Goal: Obtain resource: Download file/media

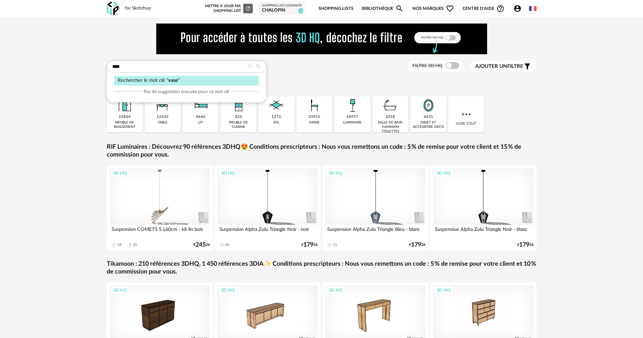
type input "****"
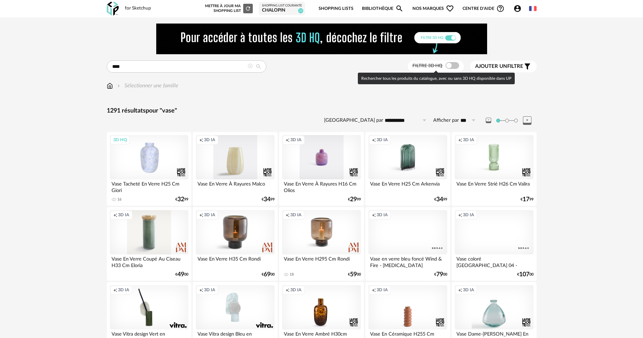
click at [451, 66] on span at bounding box center [453, 65] width 14 height 7
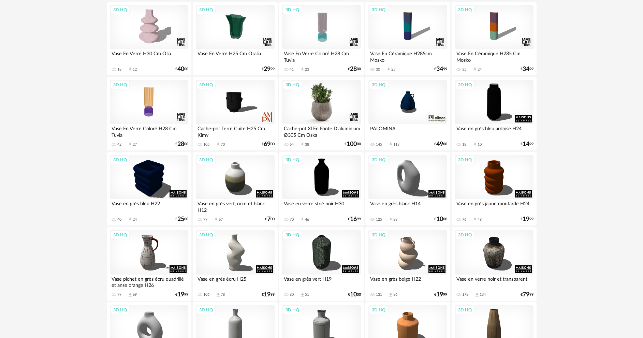
scroll to position [512, 0]
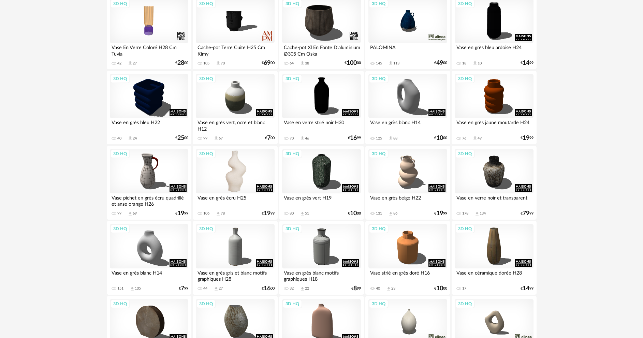
click at [246, 171] on div "3D HQ" at bounding box center [235, 171] width 78 height 44
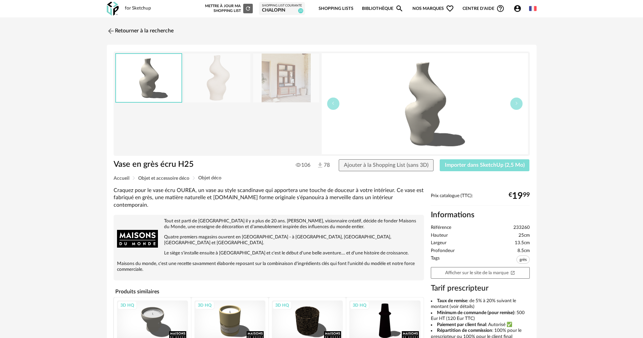
click at [483, 163] on span "Importer dans SketchUp (2,5 Mo)" at bounding box center [485, 164] width 80 height 5
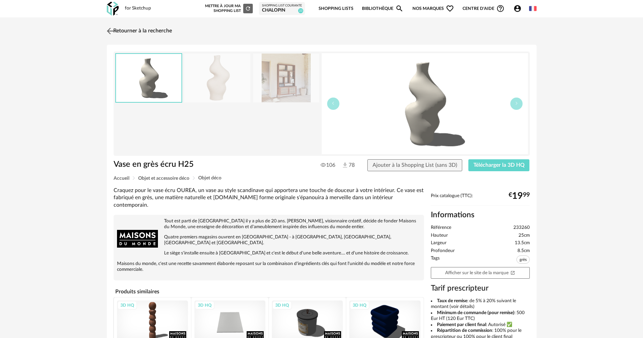
click at [112, 33] on img at bounding box center [110, 31] width 10 height 10
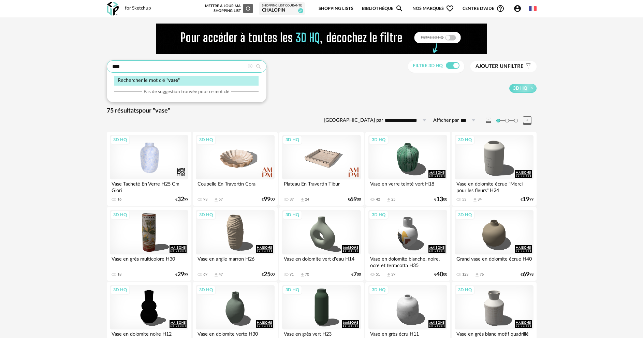
drag, startPoint x: 212, startPoint y: 65, endPoint x: 91, endPoint y: 69, distance: 120.5
type input "**********"
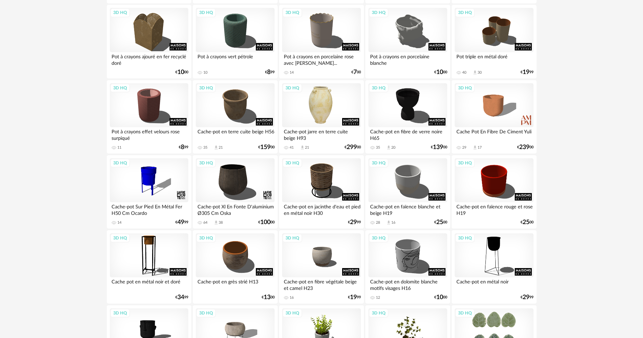
scroll to position [190, 0]
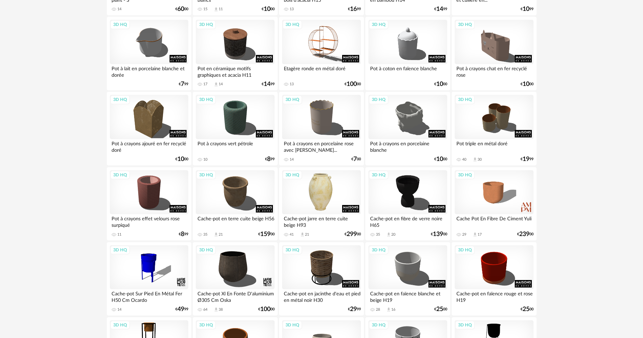
click at [321, 198] on div "3D HQ" at bounding box center [321, 192] width 78 height 44
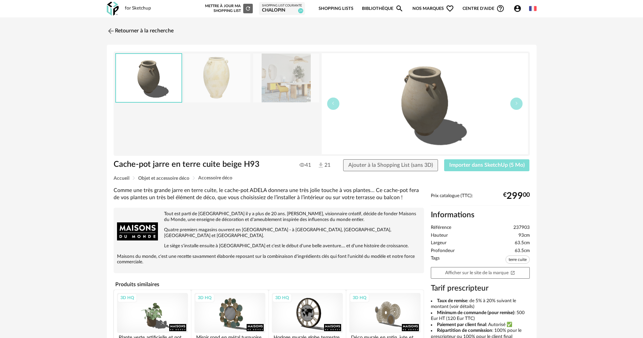
click at [478, 163] on span "Importer dans SketchUp (5 Mo)" at bounding box center [486, 164] width 75 height 5
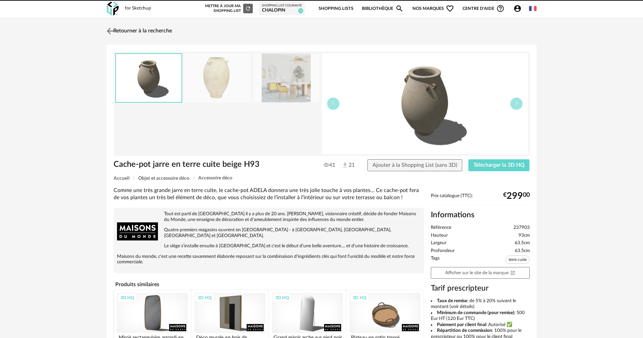
click at [110, 32] on img at bounding box center [110, 31] width 10 height 10
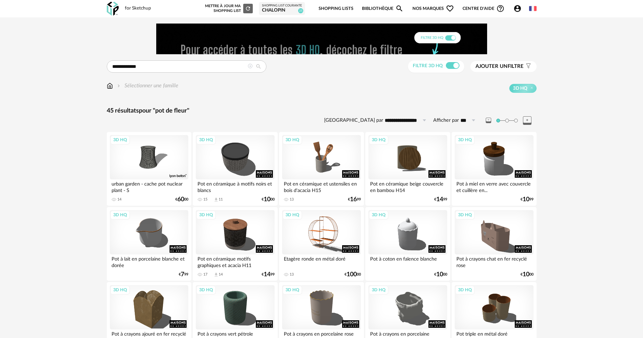
click at [250, 67] on icon at bounding box center [250, 66] width 5 height 5
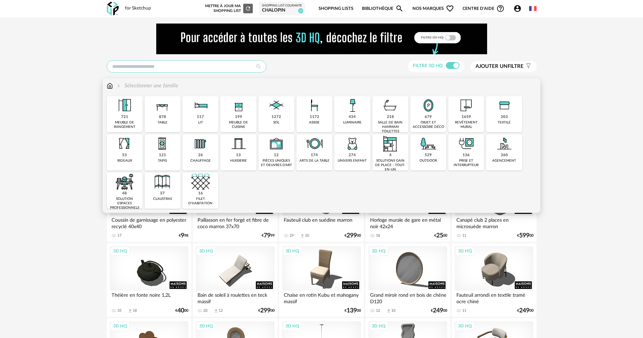
click at [157, 68] on input "text" at bounding box center [187, 66] width 160 height 12
type input "********"
type input "**********"
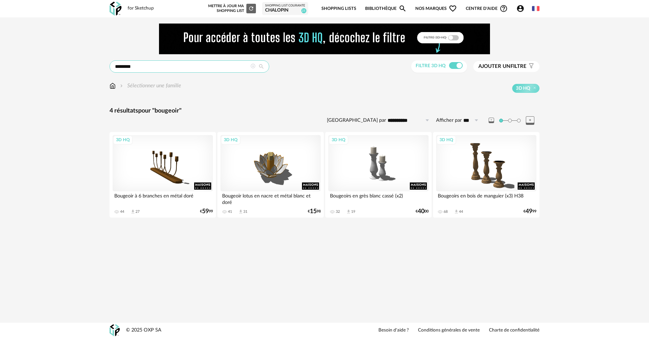
click at [142, 66] on input "********" at bounding box center [190, 66] width 160 height 12
type input "******"
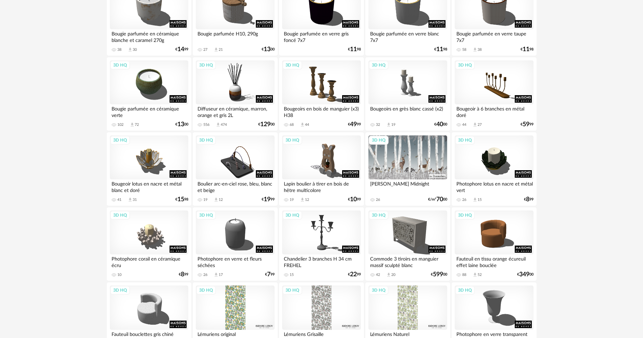
scroll to position [512, 0]
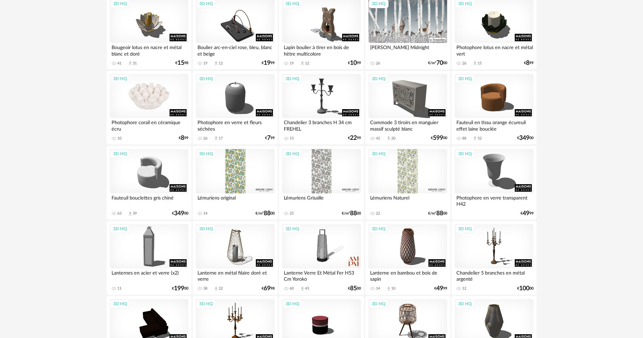
click at [159, 99] on div "3D HQ" at bounding box center [149, 96] width 78 height 44
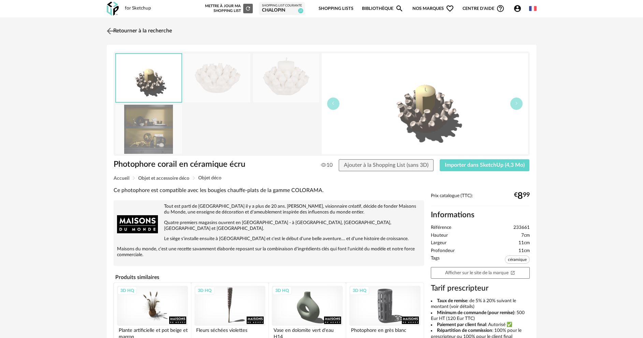
click at [107, 32] on img at bounding box center [110, 31] width 10 height 10
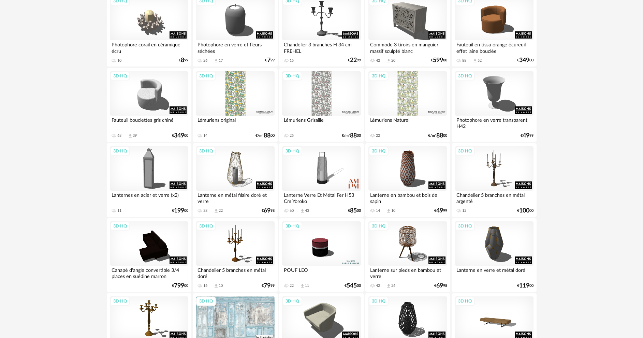
scroll to position [492, 0]
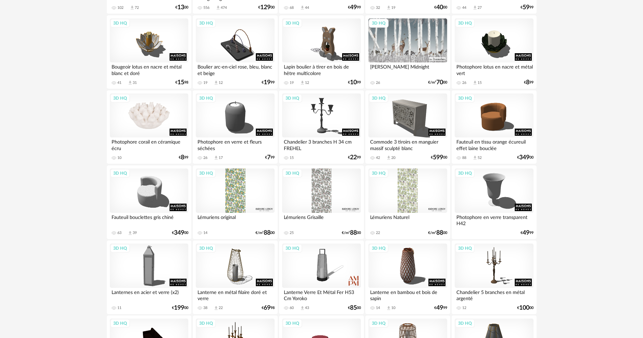
click at [151, 115] on div "3D HQ" at bounding box center [149, 115] width 78 height 44
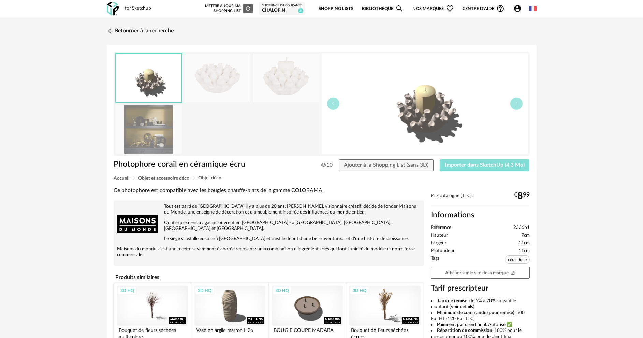
click at [462, 166] on span "Importer dans SketchUp (4,3 Mo)" at bounding box center [485, 164] width 80 height 5
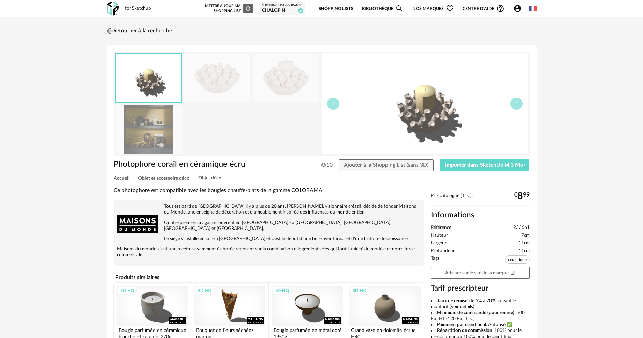
click at [114, 31] on img at bounding box center [110, 31] width 10 height 10
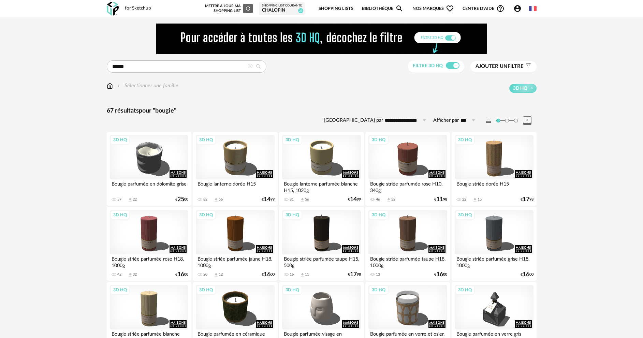
click at [250, 67] on icon at bounding box center [250, 66] width 5 height 5
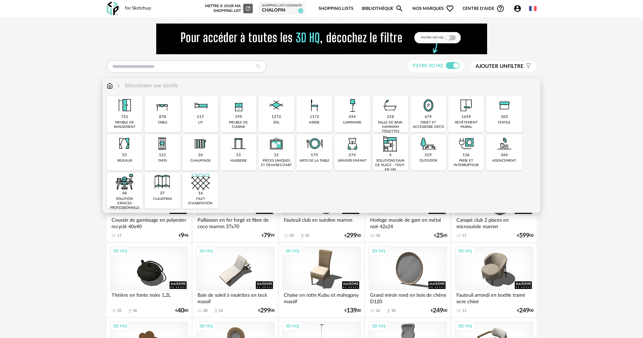
click at [422, 113] on img at bounding box center [428, 105] width 18 height 18
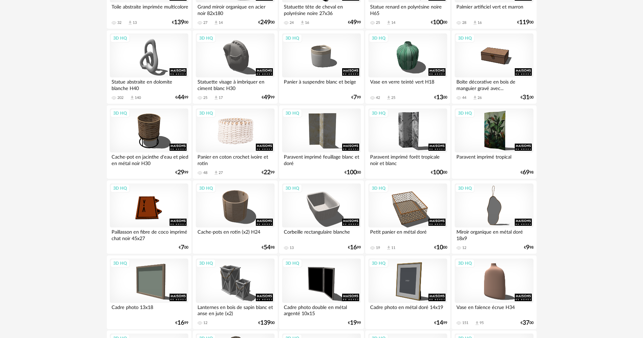
scroll to position [1340, 0]
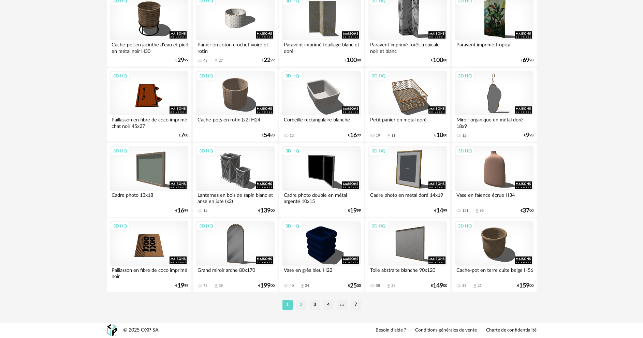
click at [302, 303] on li "2" at bounding box center [301, 305] width 10 height 10
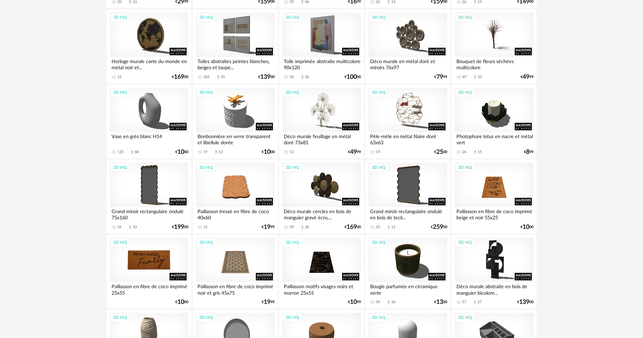
scroll to position [751, 0]
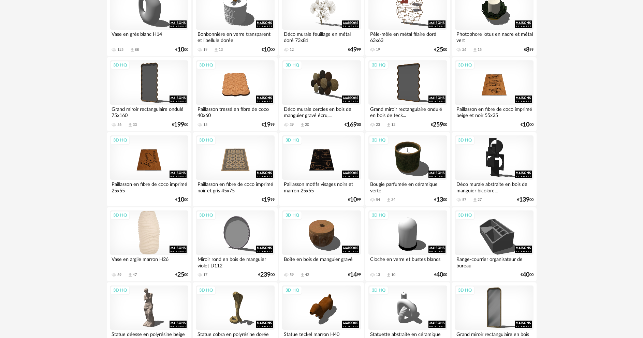
click at [149, 232] on div "3D HQ" at bounding box center [149, 233] width 78 height 44
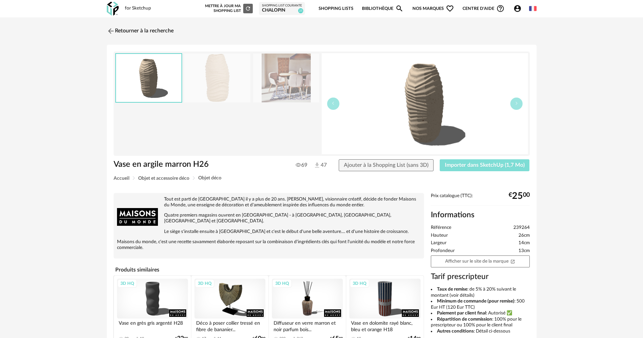
click at [465, 166] on span "Importer dans SketchUp (1,7 Mo)" at bounding box center [485, 164] width 80 height 5
click at [475, 165] on span "Importer dans SketchUp (1,7 Mo)" at bounding box center [485, 164] width 80 height 5
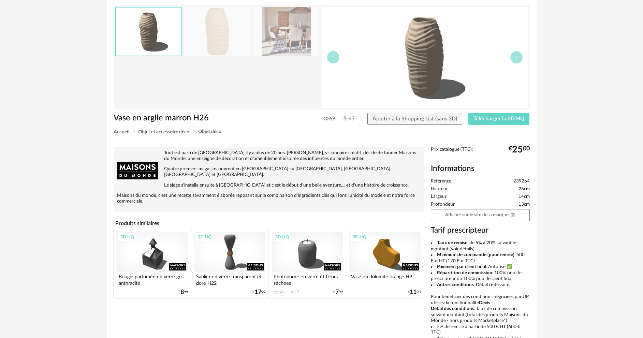
scroll to position [30, 0]
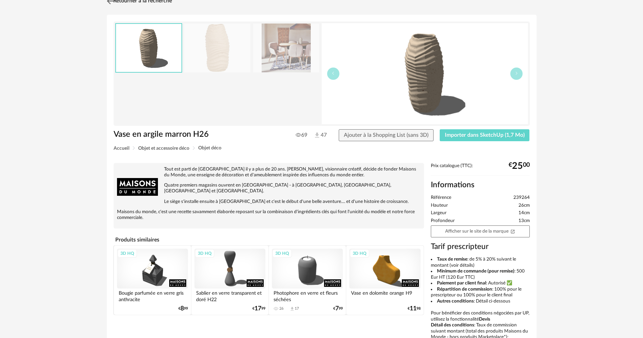
click at [114, 3] on img at bounding box center [110, 1] width 10 height 10
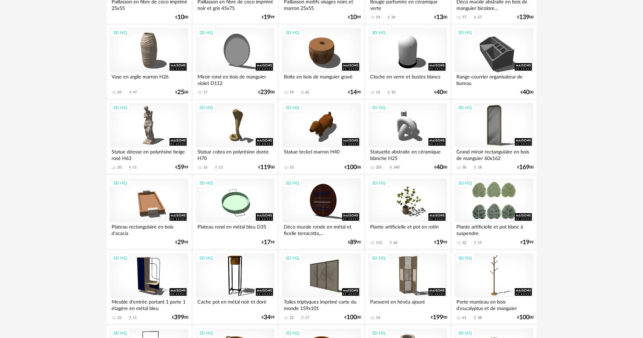
scroll to position [797, 0]
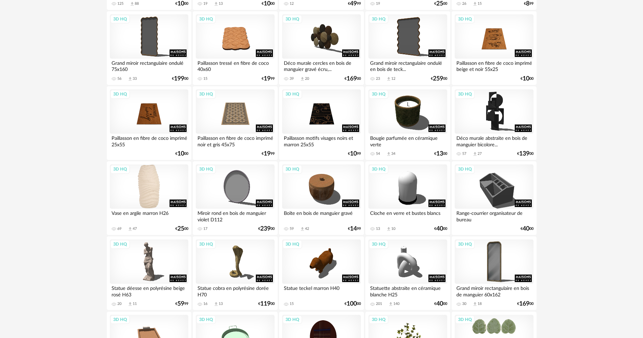
click at [135, 199] on div "3D HQ" at bounding box center [149, 186] width 78 height 44
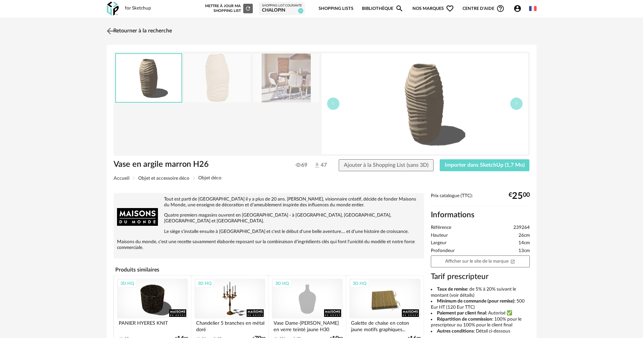
click at [111, 34] on img at bounding box center [110, 31] width 10 height 10
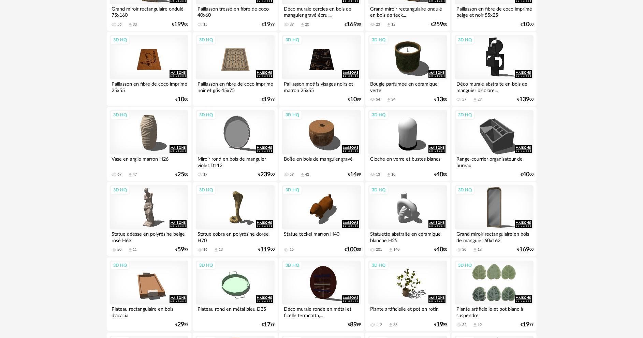
scroll to position [885, 0]
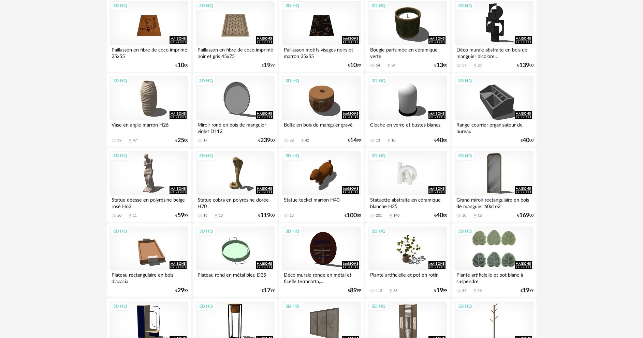
click at [402, 175] on div "3D HQ" at bounding box center [407, 173] width 78 height 44
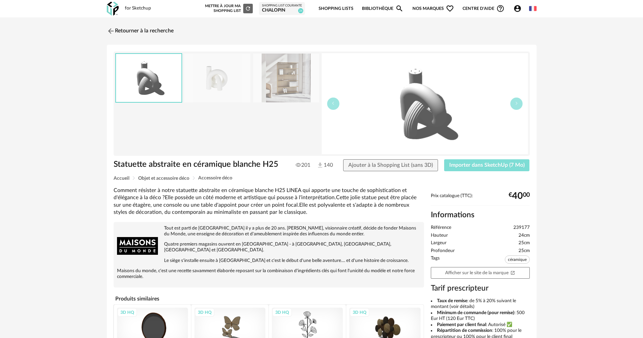
click at [467, 165] on span "Importer dans SketchUp (7 Mo)" at bounding box center [486, 164] width 75 height 5
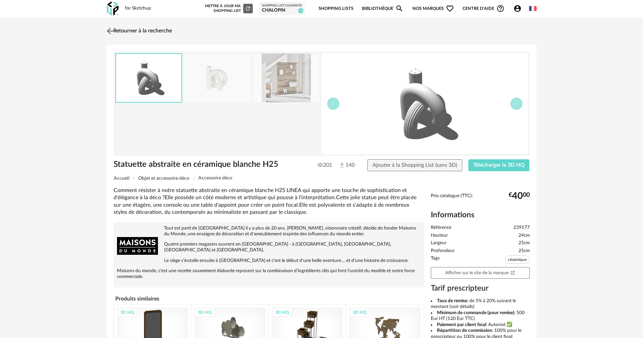
click at [112, 33] on img at bounding box center [110, 31] width 10 height 10
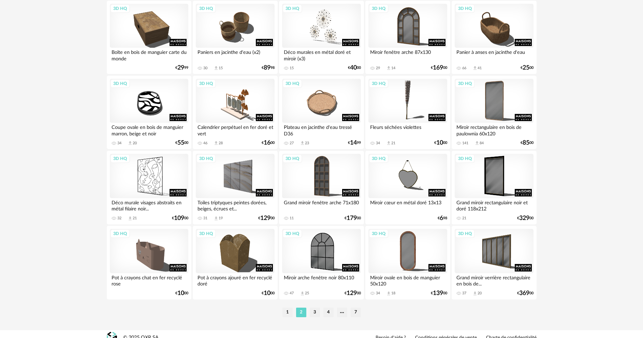
scroll to position [1340, 0]
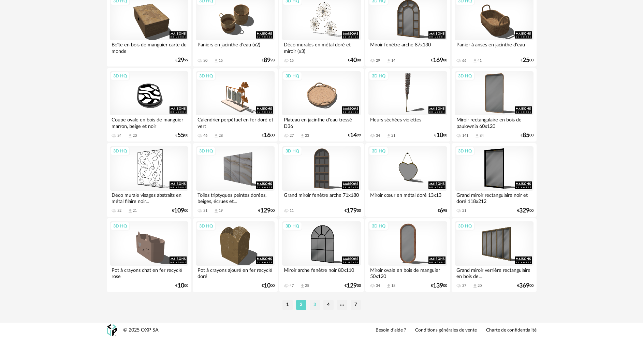
click at [318, 308] on li "3" at bounding box center [315, 305] width 10 height 10
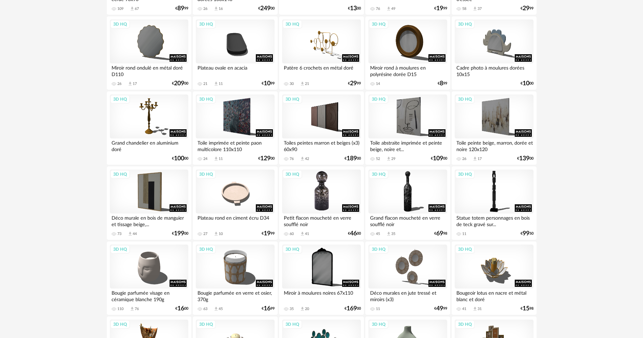
scroll to position [512, 0]
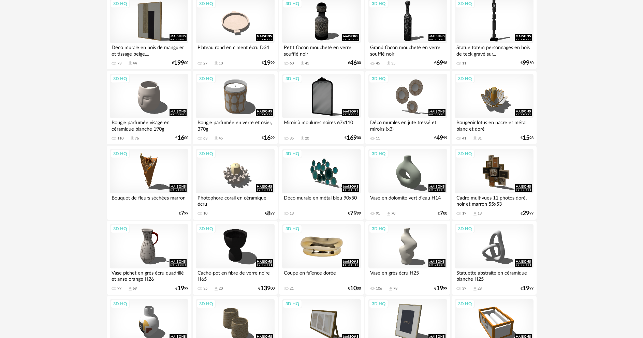
click at [324, 245] on div "3D HQ" at bounding box center [321, 246] width 78 height 44
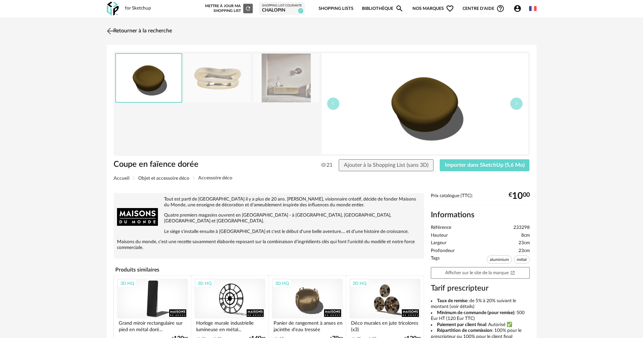
click at [110, 30] on img at bounding box center [110, 31] width 10 height 10
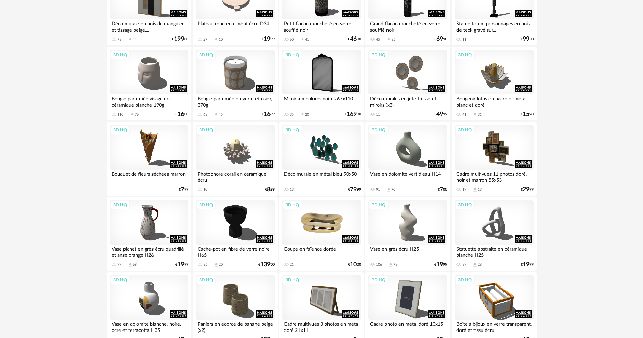
scroll to position [546, 0]
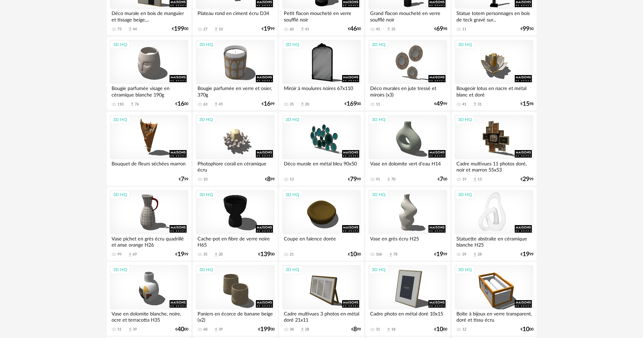
click at [504, 220] on div "3D HQ" at bounding box center [494, 212] width 78 height 44
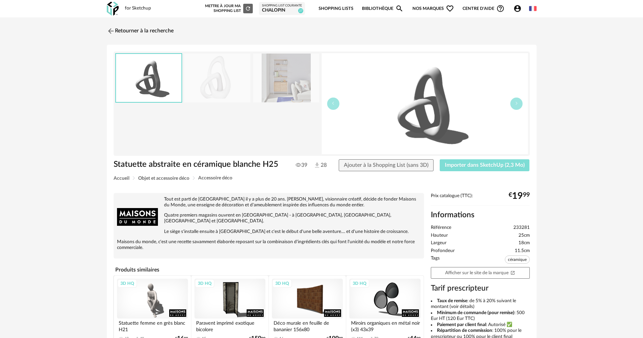
click at [460, 165] on span "Importer dans SketchUp (2,3 Mo)" at bounding box center [485, 164] width 80 height 5
click at [110, 31] on img at bounding box center [110, 31] width 10 height 10
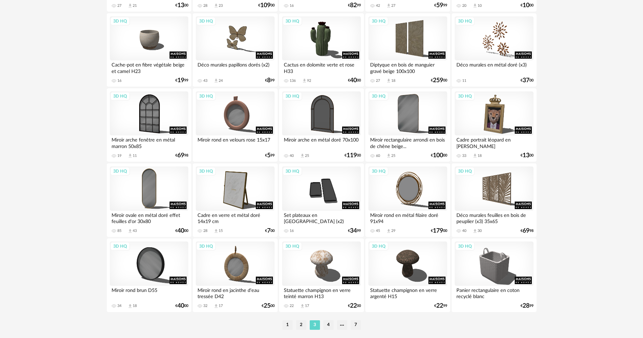
scroll to position [1340, 0]
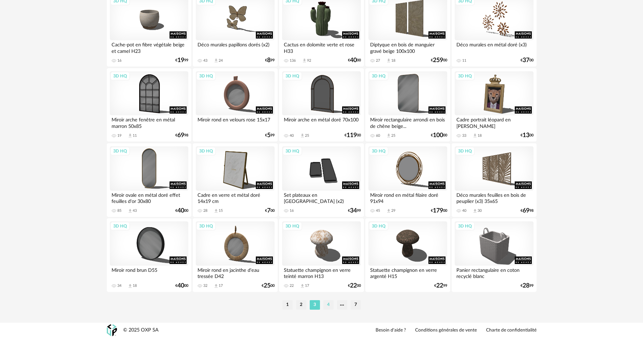
click at [327, 303] on li "4" at bounding box center [328, 305] width 10 height 10
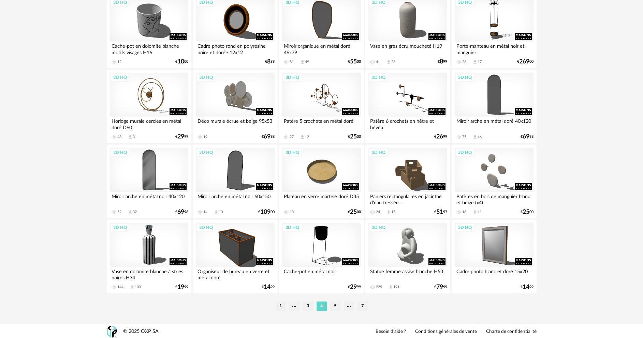
scroll to position [1340, 0]
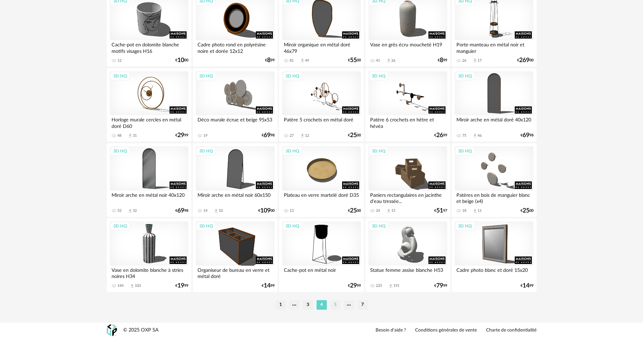
click at [333, 307] on li "5" at bounding box center [335, 305] width 10 height 10
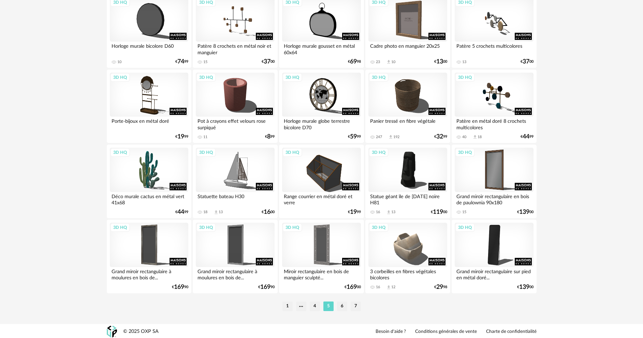
scroll to position [1340, 0]
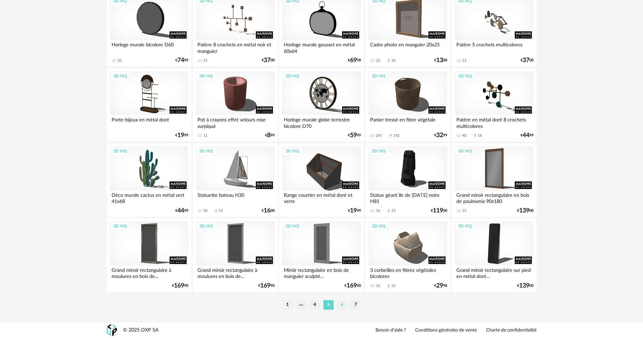
click at [344, 306] on li "6" at bounding box center [342, 305] width 10 height 10
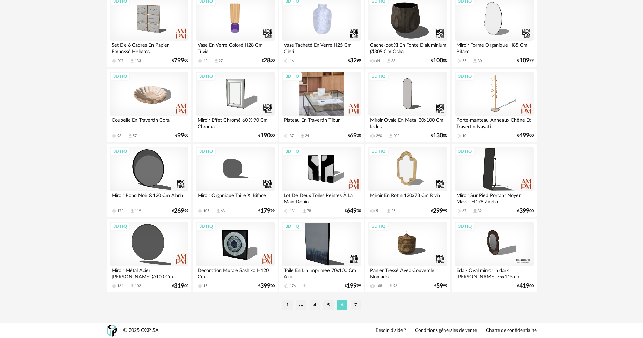
scroll to position [1340, 0]
click at [357, 304] on li "7" at bounding box center [356, 305] width 10 height 10
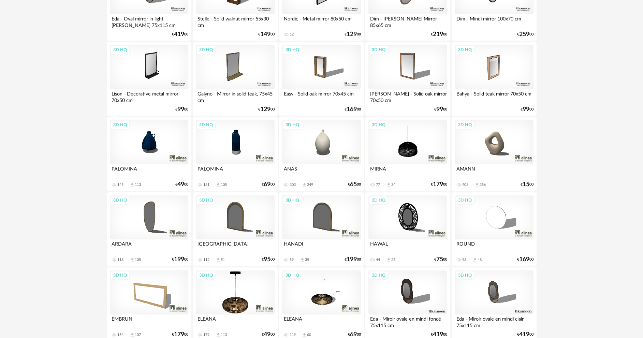
scroll to position [97, 0]
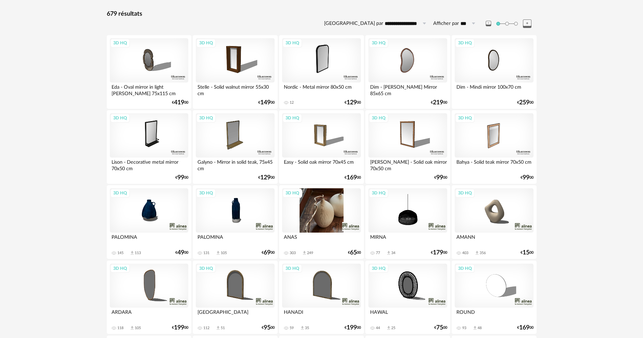
click at [322, 212] on div "3D HQ" at bounding box center [321, 210] width 78 height 44
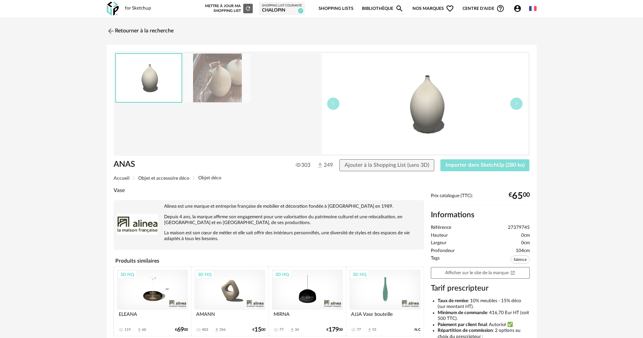
click at [478, 168] on button "Importer dans SketchUp (280 ko)" at bounding box center [484, 165] width 89 height 12
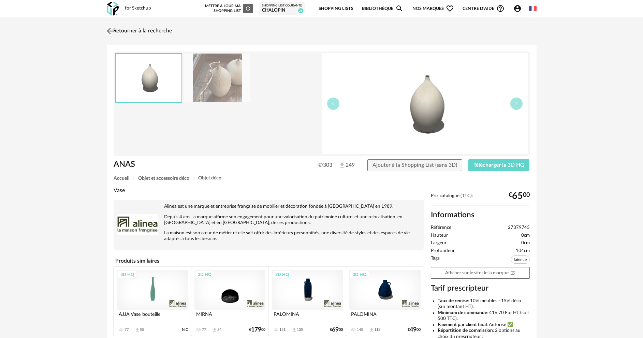
click at [109, 33] on img at bounding box center [110, 31] width 10 height 10
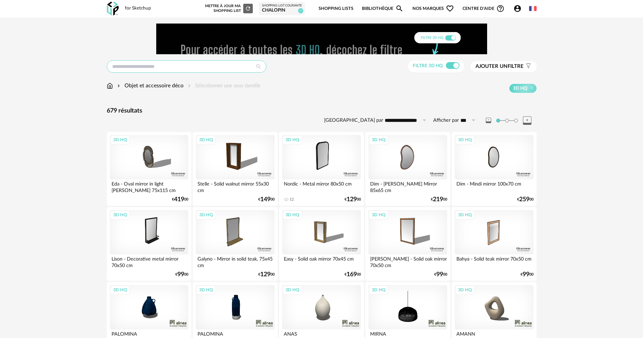
click at [152, 66] on input "text" at bounding box center [187, 66] width 160 height 12
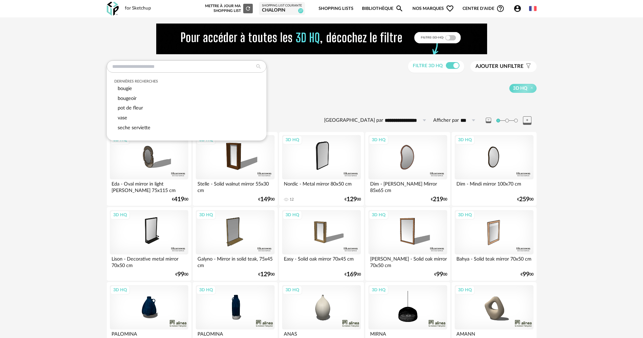
click at [355, 107] on div "679 résultats" at bounding box center [322, 111] width 430 height 8
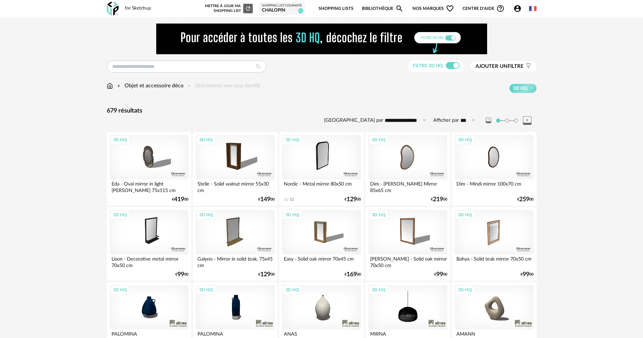
click at [139, 87] on div "Objet et accessoire déco" at bounding box center [150, 86] width 68 height 8
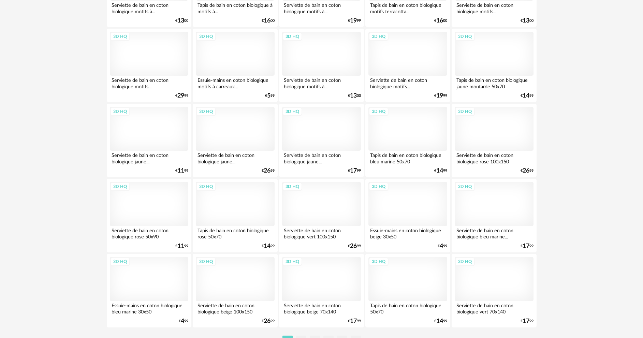
scroll to position [1377, 0]
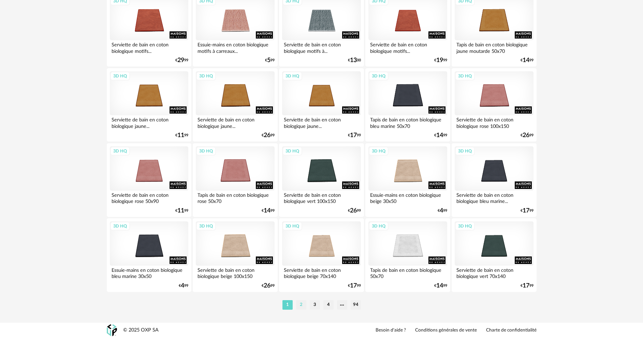
click at [302, 306] on li "2" at bounding box center [301, 305] width 10 height 10
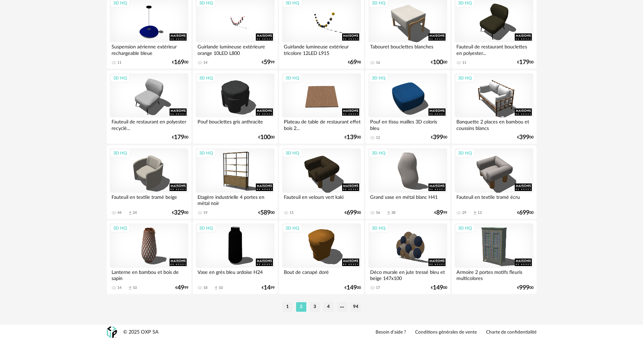
scroll to position [1377, 0]
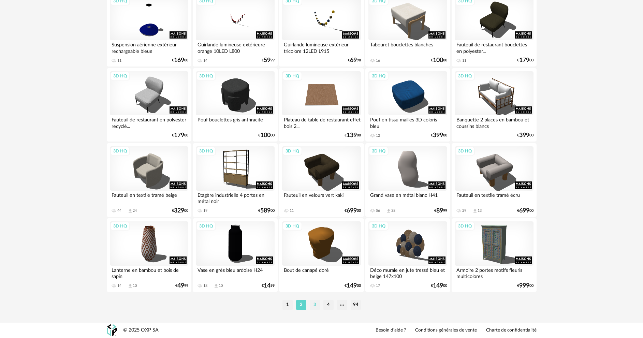
click at [316, 306] on li "3" at bounding box center [315, 305] width 10 height 10
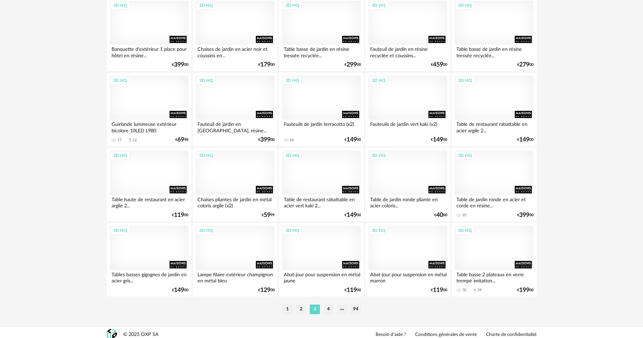
scroll to position [1377, 0]
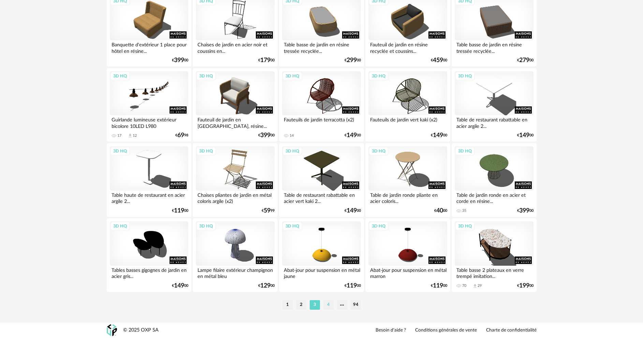
click at [333, 305] on li "4" at bounding box center [328, 305] width 10 height 10
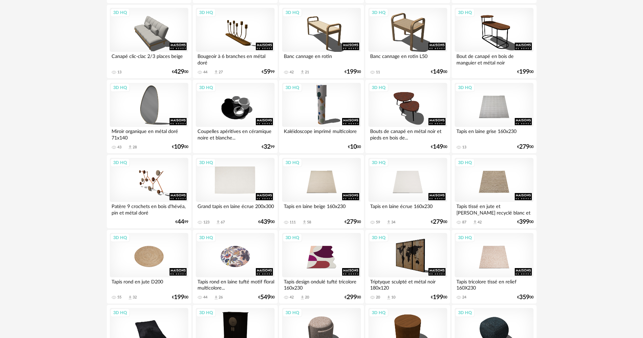
scroll to position [1377, 0]
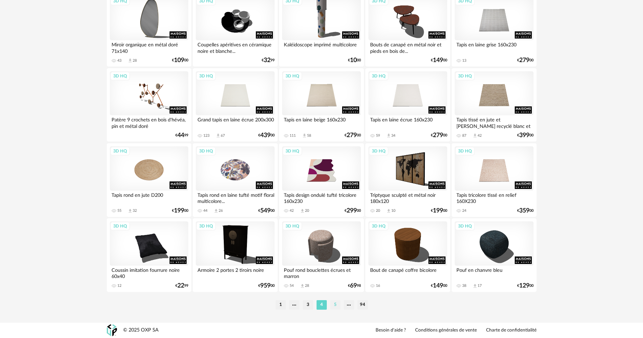
click at [337, 309] on li "5" at bounding box center [335, 305] width 10 height 10
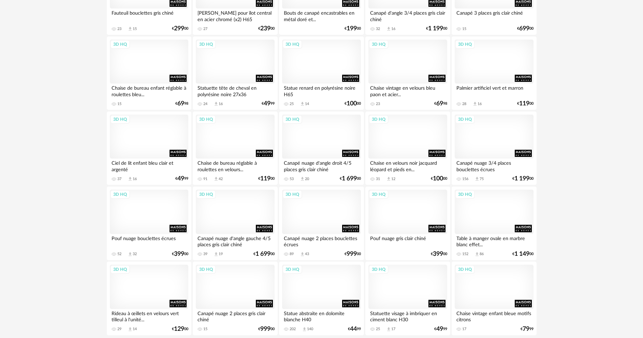
scroll to position [1377, 0]
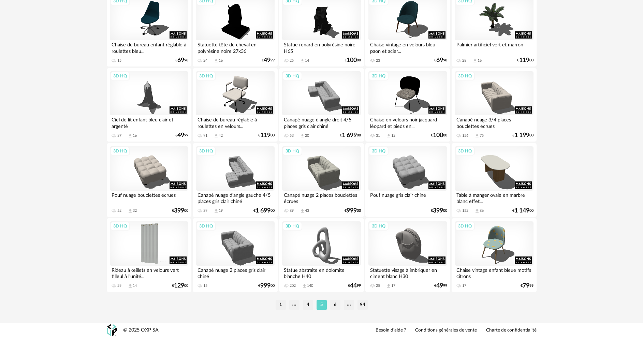
click at [332, 306] on li "6" at bounding box center [335, 305] width 10 height 10
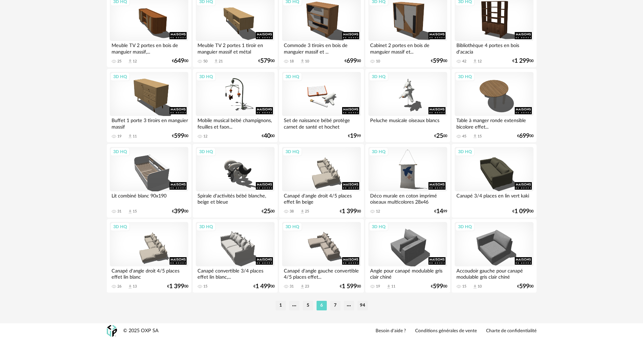
scroll to position [1377, 0]
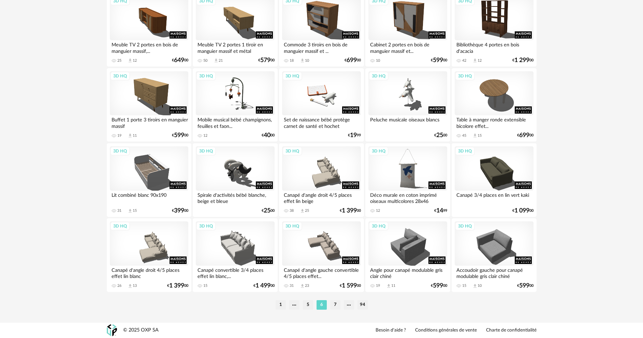
click at [335, 305] on li "7" at bounding box center [335, 305] width 10 height 10
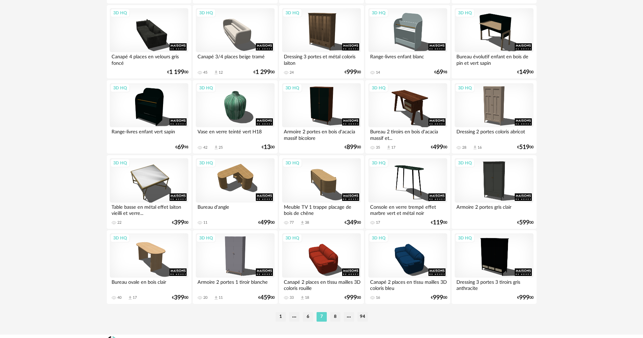
scroll to position [1377, 0]
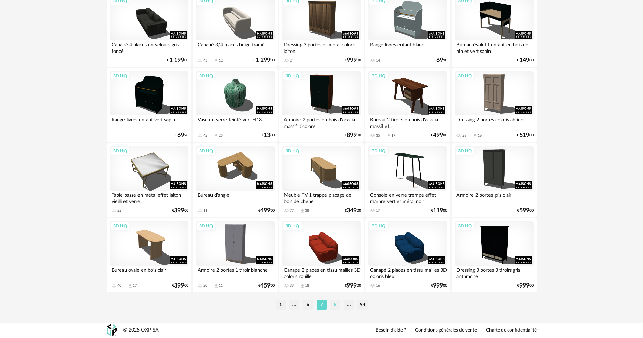
click at [336, 306] on li "8" at bounding box center [335, 305] width 10 height 10
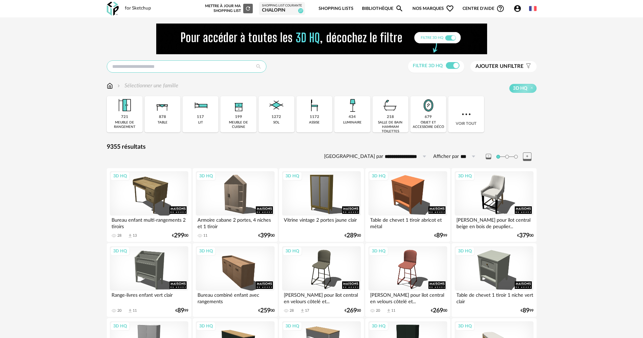
click at [181, 69] on input "text" at bounding box center [187, 66] width 160 height 12
type input "**********"
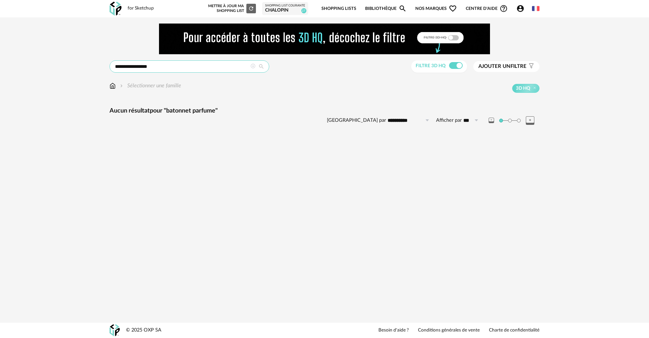
click at [167, 66] on input "**********" at bounding box center [190, 66] width 160 height 12
drag, startPoint x: 167, startPoint y: 66, endPoint x: 145, endPoint y: 67, distance: 21.5
click at [145, 67] on input "**********" at bounding box center [190, 66] width 160 height 12
click at [141, 67] on input "********" at bounding box center [190, 66] width 160 height 12
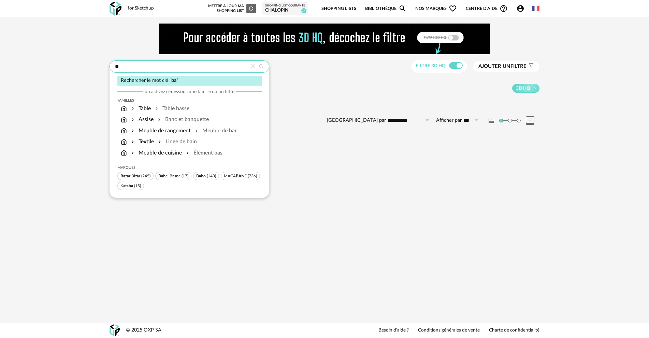
type input "*"
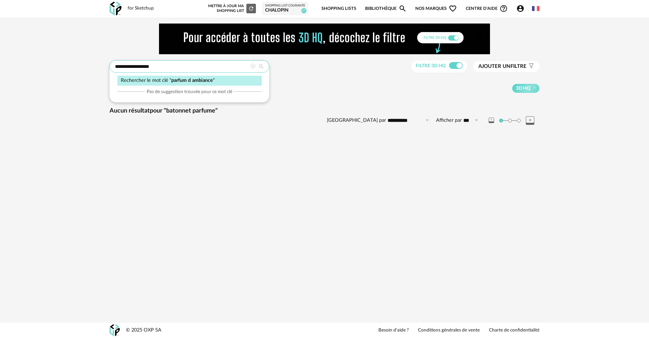
type input "**********"
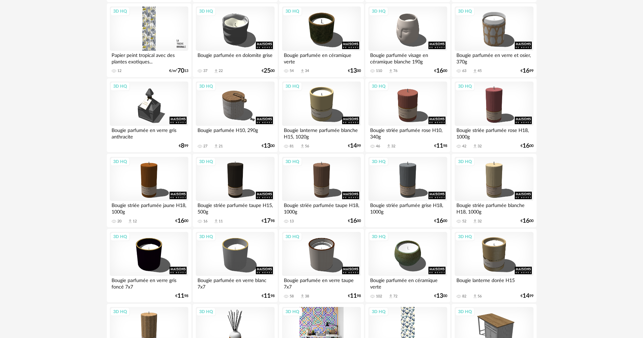
scroll to position [307, 0]
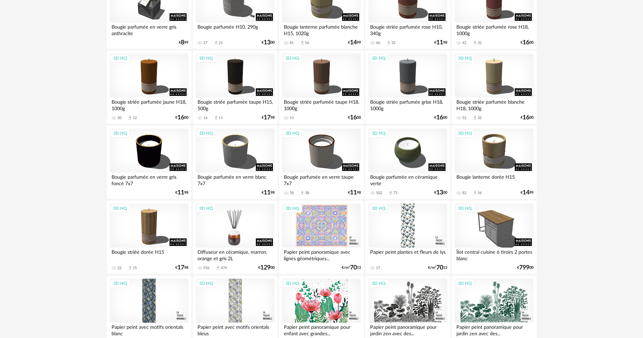
click at [224, 227] on div "3D HQ" at bounding box center [235, 226] width 78 height 44
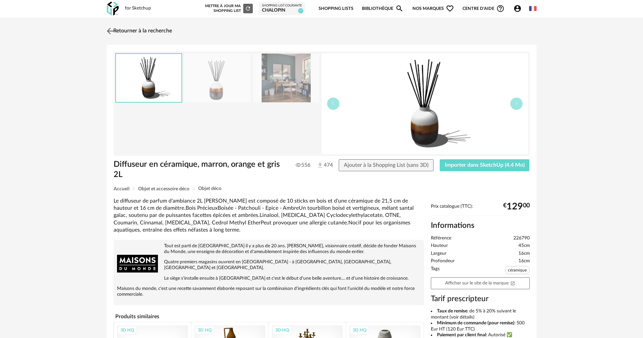
click at [108, 32] on img at bounding box center [110, 31] width 10 height 10
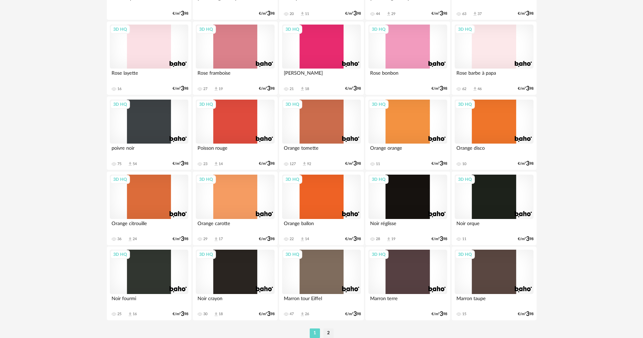
scroll to position [1340, 0]
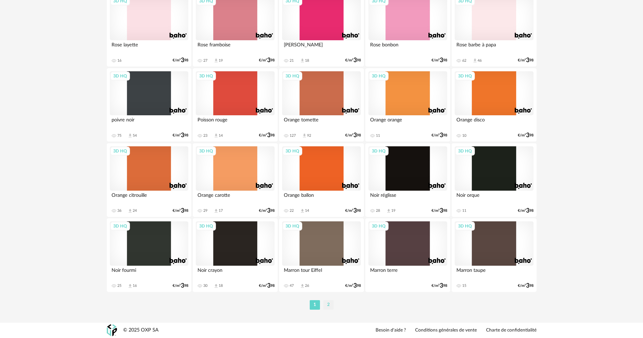
click at [333, 306] on li "2" at bounding box center [328, 305] width 10 height 10
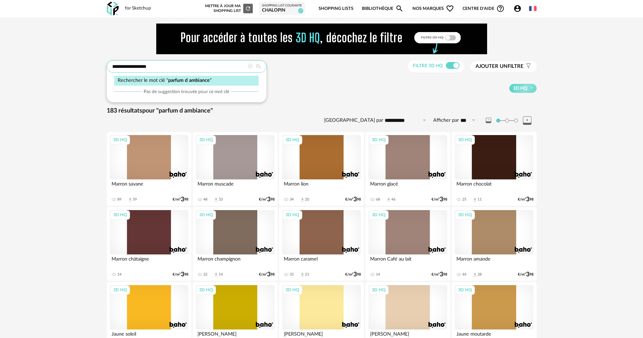
click at [160, 67] on input "**********" at bounding box center [187, 66] width 160 height 12
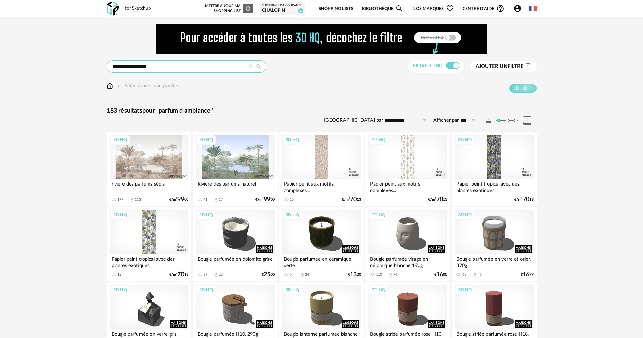
drag, startPoint x: 168, startPoint y: 67, endPoint x: 89, endPoint y: 66, distance: 79.2
type input "******"
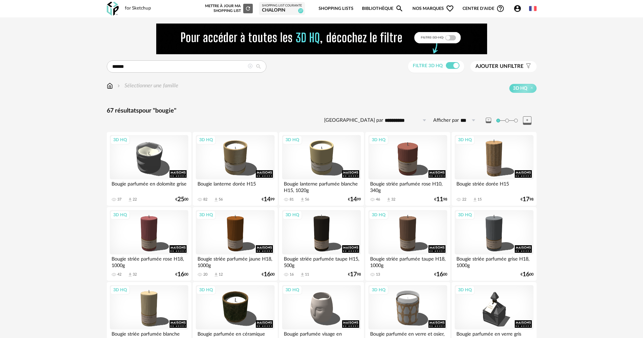
click at [249, 67] on icon at bounding box center [250, 66] width 5 height 5
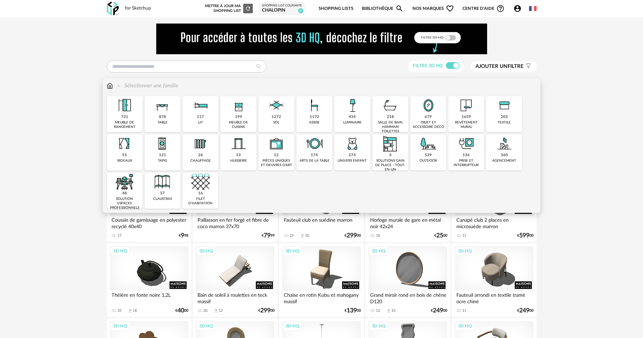
click at [284, 161] on div "pièces uniques et oeuvres d'art" at bounding box center [277, 163] width 32 height 9
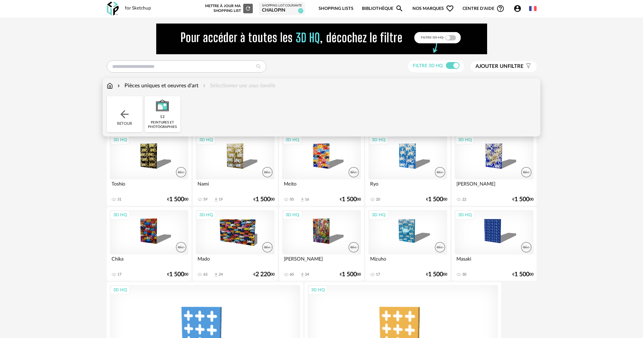
click at [155, 87] on div "Pièces uniques et oeuvres d'art" at bounding box center [157, 86] width 83 height 8
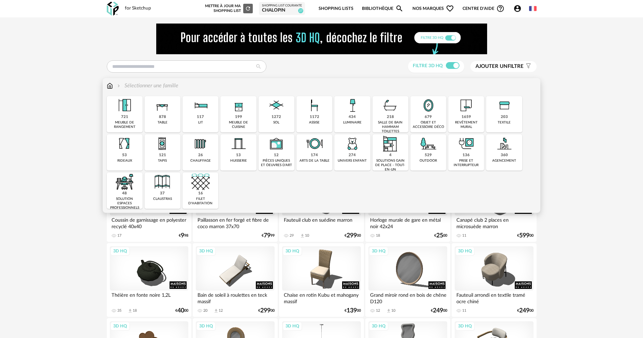
click at [502, 161] on div "agencement" at bounding box center [504, 161] width 24 height 4
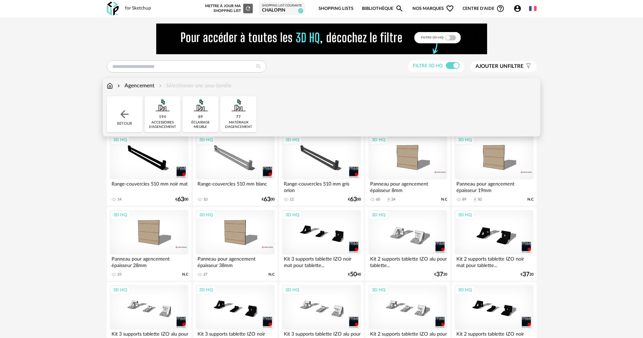
click at [137, 86] on div "Agencement" at bounding box center [135, 86] width 39 height 8
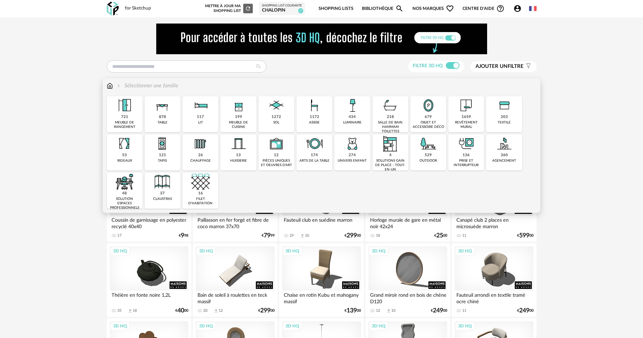
click at [425, 131] on div "679 objet et accessoire déco" at bounding box center [428, 114] width 36 height 36
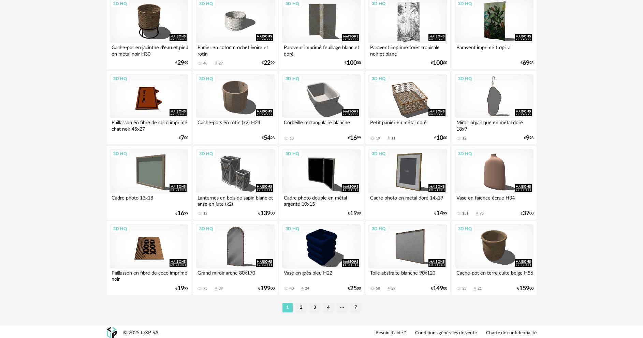
scroll to position [1340, 0]
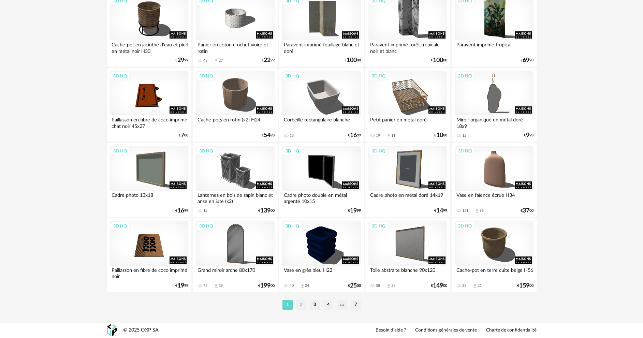
click at [300, 304] on li "2" at bounding box center [301, 305] width 10 height 10
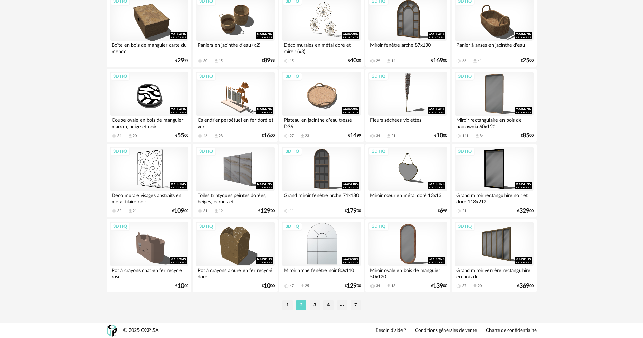
scroll to position [1340, 0]
click at [318, 307] on li "3" at bounding box center [315, 305] width 10 height 10
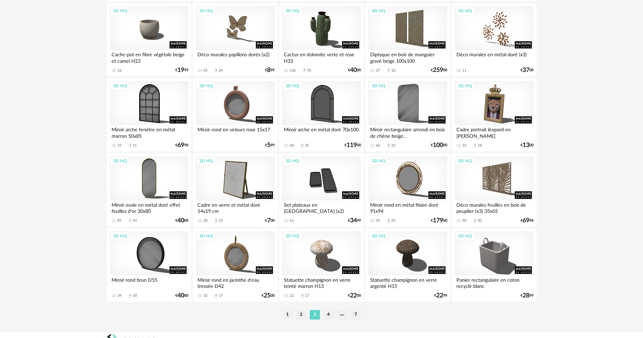
scroll to position [1340, 0]
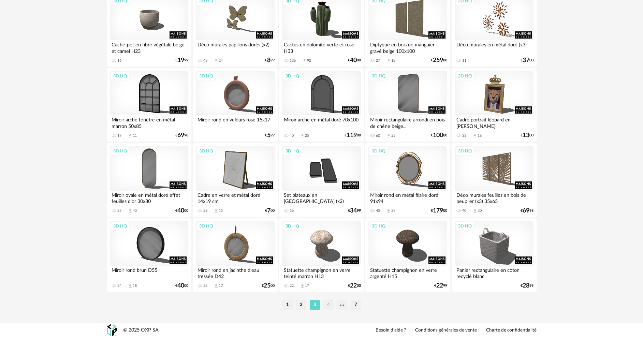
click at [327, 305] on li "4" at bounding box center [328, 305] width 10 height 10
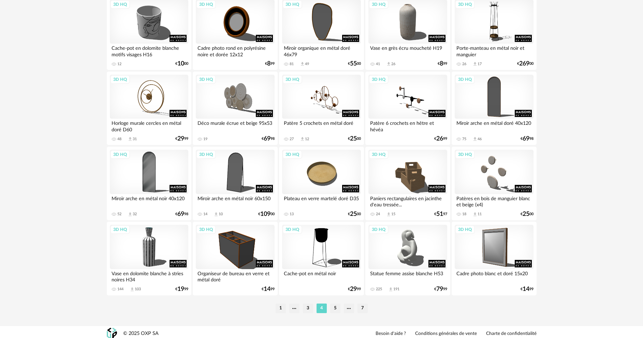
scroll to position [1340, 0]
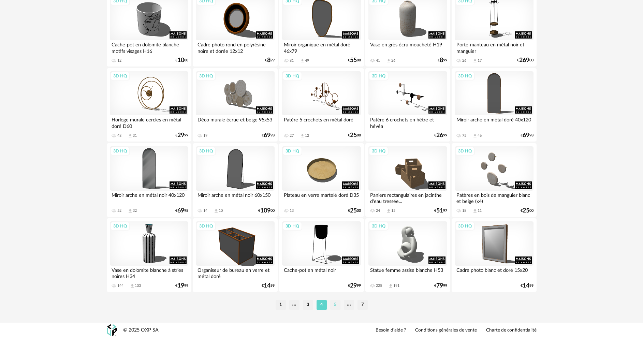
click at [333, 307] on li "5" at bounding box center [335, 305] width 10 height 10
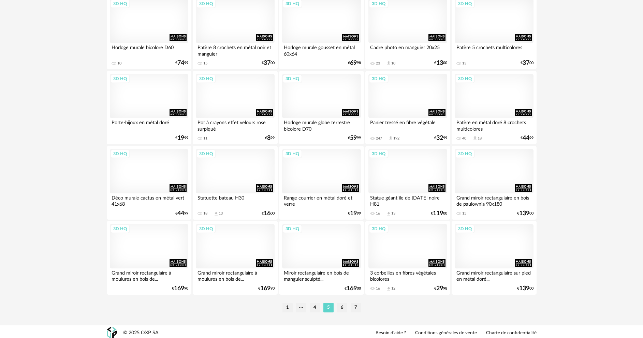
scroll to position [1340, 0]
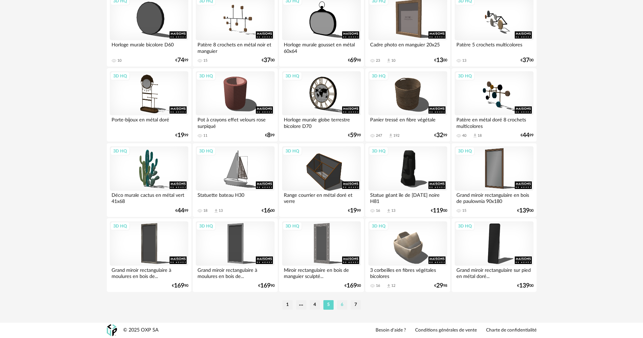
click at [345, 302] on li "6" at bounding box center [342, 305] width 10 height 10
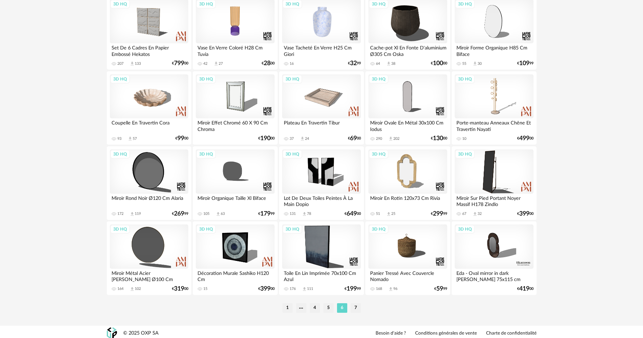
scroll to position [1340, 0]
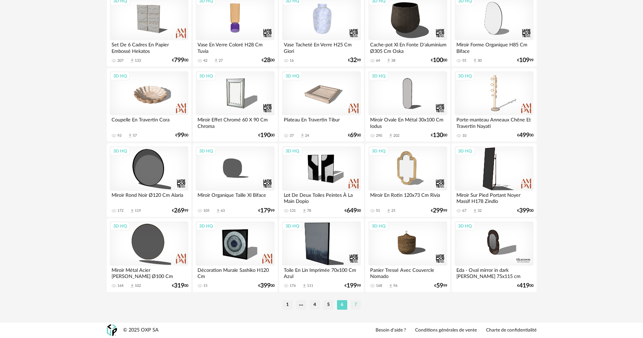
click at [357, 304] on li "7" at bounding box center [356, 305] width 10 height 10
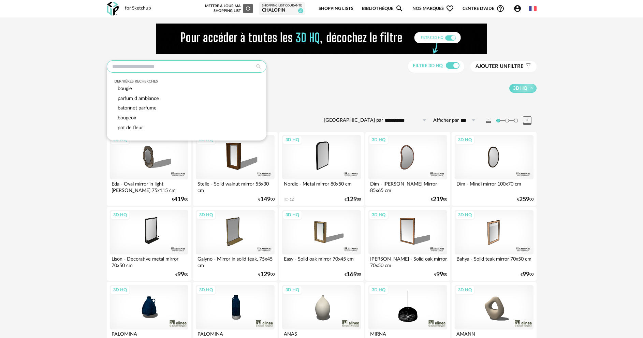
click at [189, 66] on input "text" at bounding box center [187, 66] width 160 height 12
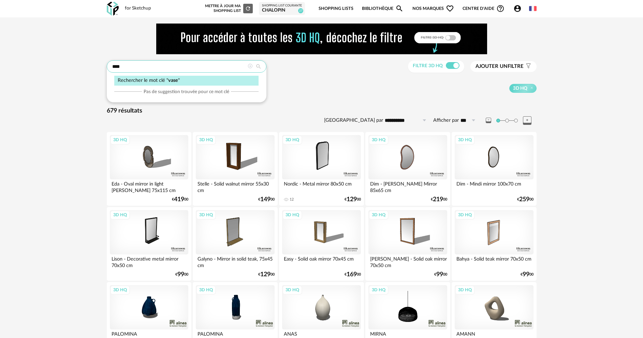
type input "****"
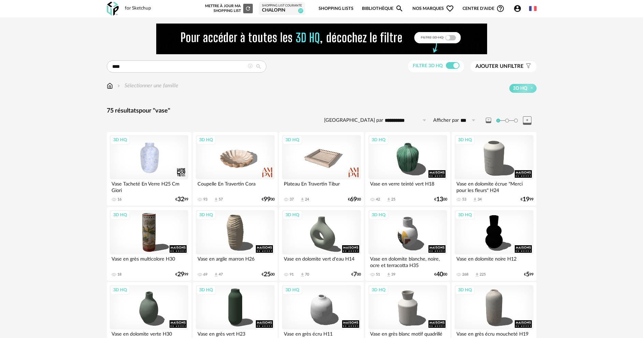
click at [249, 67] on icon at bounding box center [250, 66] width 5 height 5
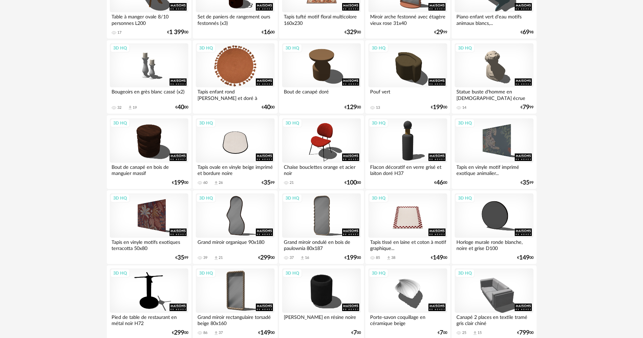
scroll to position [580, 0]
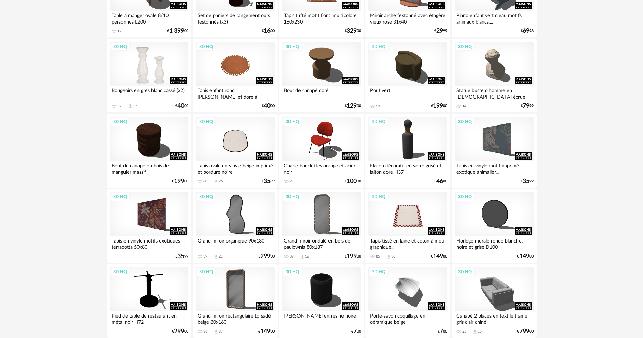
click at [132, 76] on div "3D HQ" at bounding box center [149, 64] width 78 height 44
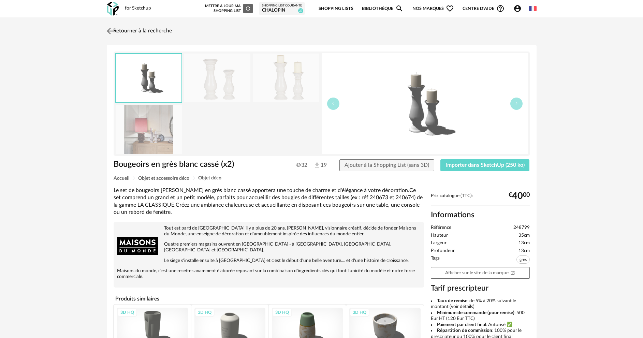
click at [115, 33] on img at bounding box center [110, 31] width 10 height 10
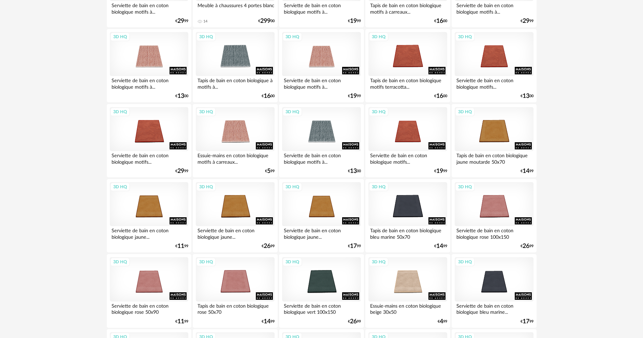
scroll to position [1365, 0]
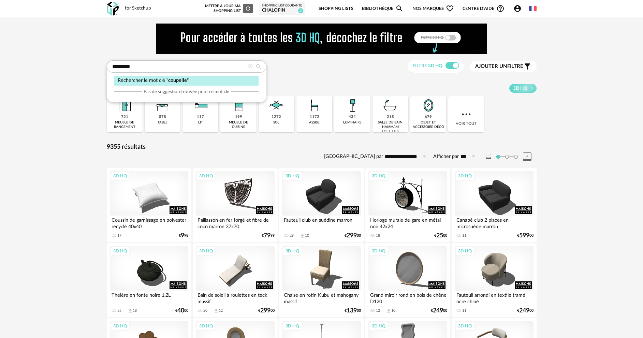
type input "*********"
type input "**********"
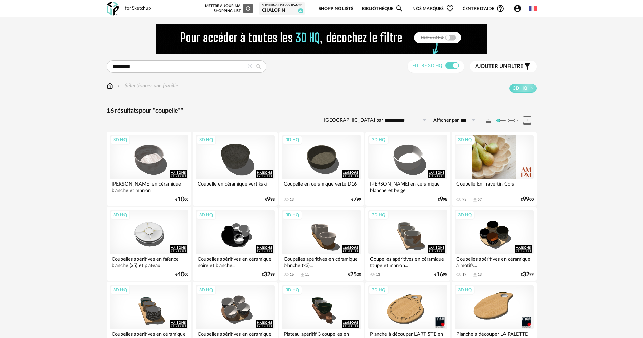
click at [499, 170] on div "3D HQ" at bounding box center [494, 157] width 78 height 44
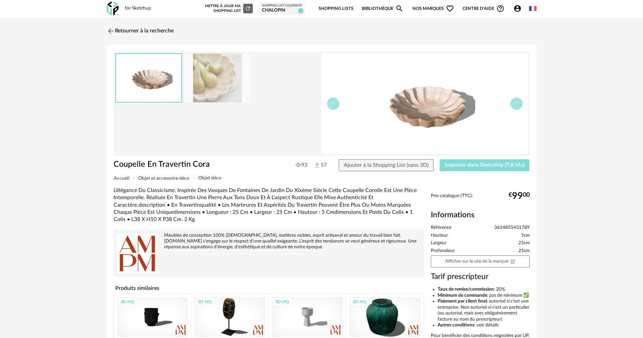
click at [473, 167] on span "Importer dans SketchUp (7,8 Mo)" at bounding box center [485, 164] width 80 height 5
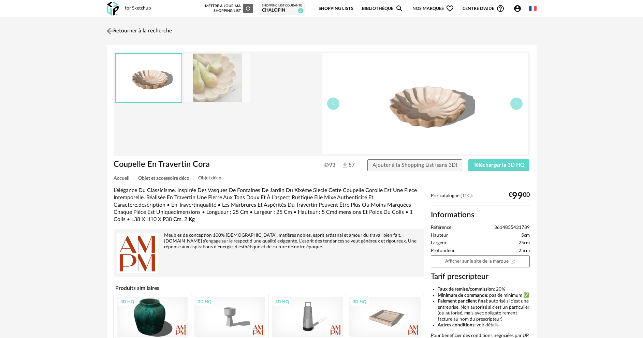
click at [111, 30] on img at bounding box center [110, 31] width 10 height 10
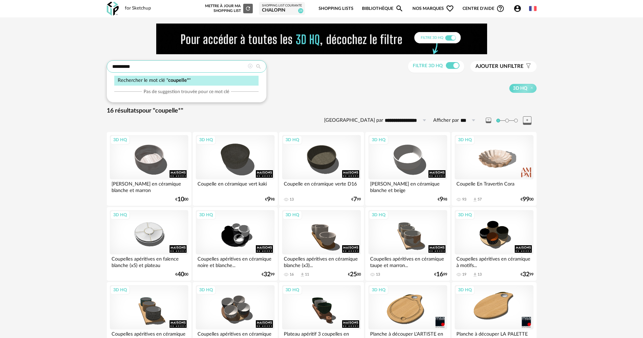
click at [210, 67] on input "*********" at bounding box center [187, 66] width 160 height 12
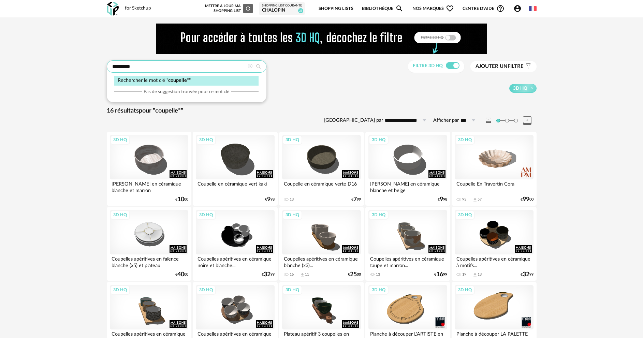
drag, startPoint x: 205, startPoint y: 67, endPoint x: 87, endPoint y: 63, distance: 118.4
click at [87, 63] on div "**********" at bounding box center [321, 262] width 643 height 490
type input "****"
type input "**********"
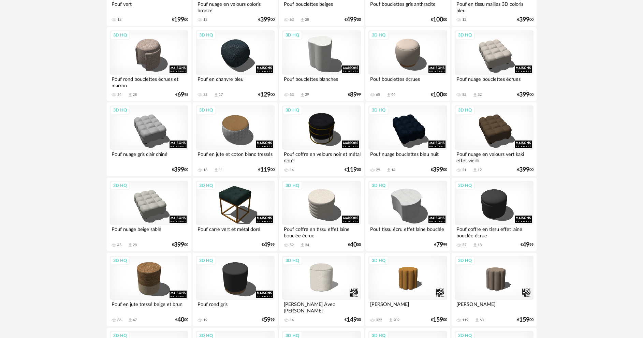
scroll to position [239, 0]
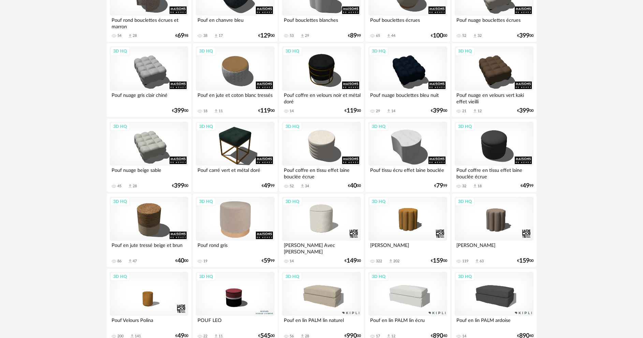
click at [222, 223] on div "3D HQ" at bounding box center [235, 219] width 78 height 44
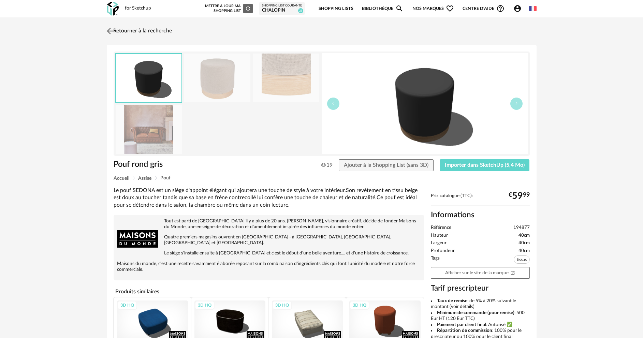
click at [113, 31] on img at bounding box center [110, 31] width 10 height 10
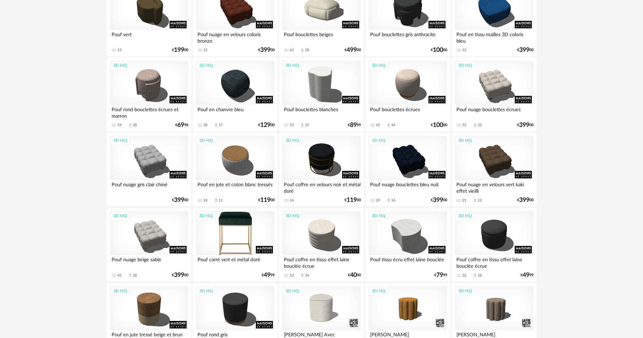
scroll to position [143, 0]
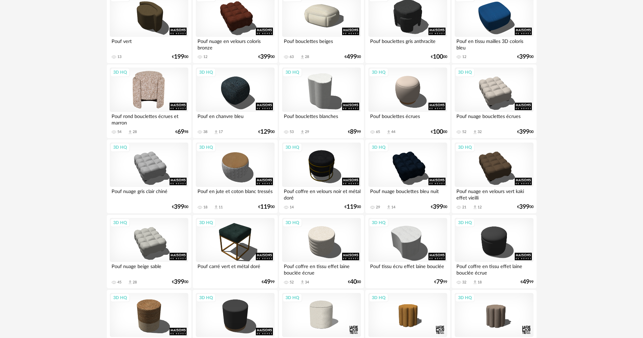
click at [149, 92] on div "3D HQ" at bounding box center [149, 90] width 78 height 44
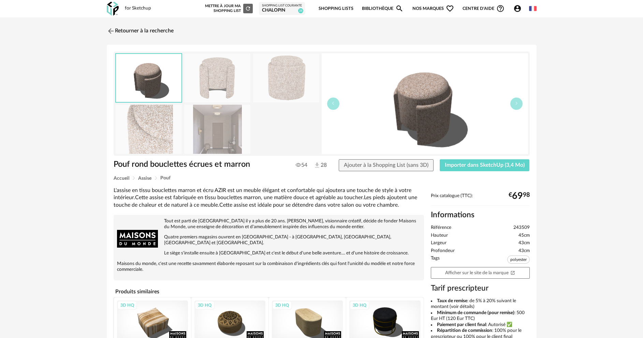
click at [213, 141] on img at bounding box center [217, 129] width 66 height 49
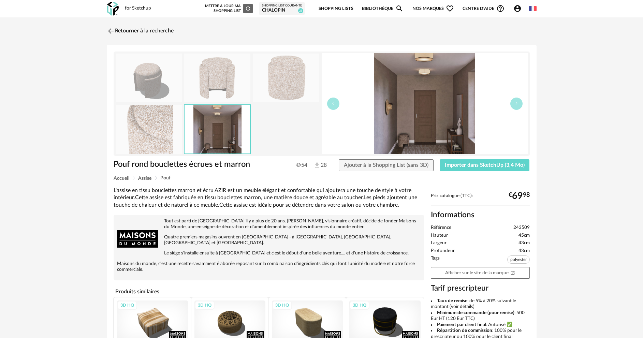
click at [226, 86] on img at bounding box center [217, 78] width 66 height 49
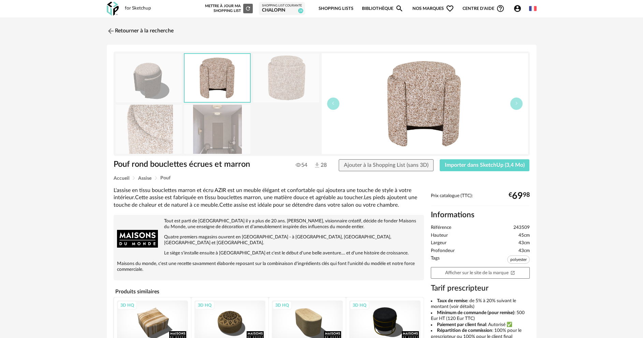
click at [276, 89] on img at bounding box center [286, 78] width 66 height 49
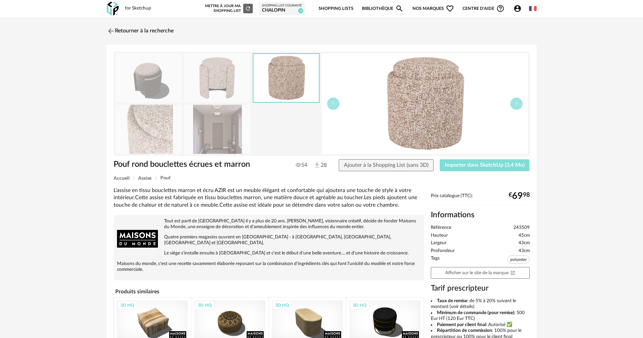
click at [497, 169] on button "Importer dans SketchUp (3,4 Mo)" at bounding box center [485, 165] width 90 height 12
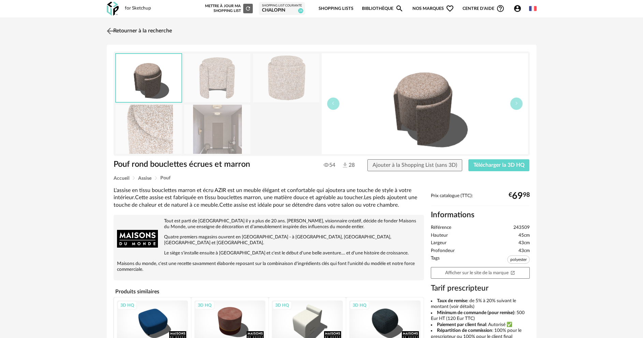
click at [112, 34] on img at bounding box center [110, 31] width 10 height 10
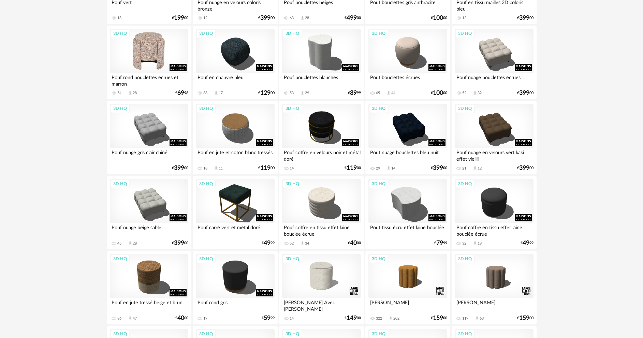
scroll to position [182, 0]
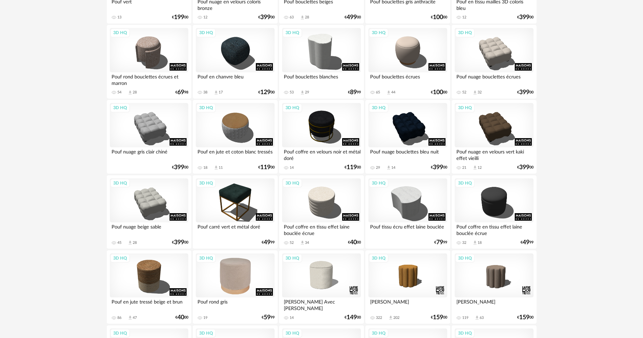
click at [239, 282] on div "3D HQ" at bounding box center [235, 275] width 78 height 44
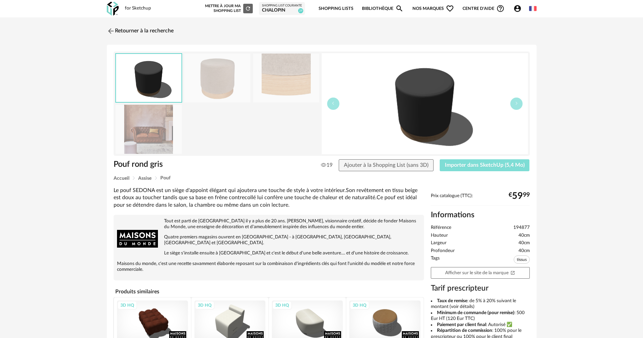
click at [484, 164] on span "Importer dans SketchUp (5,4 Mo)" at bounding box center [485, 164] width 80 height 5
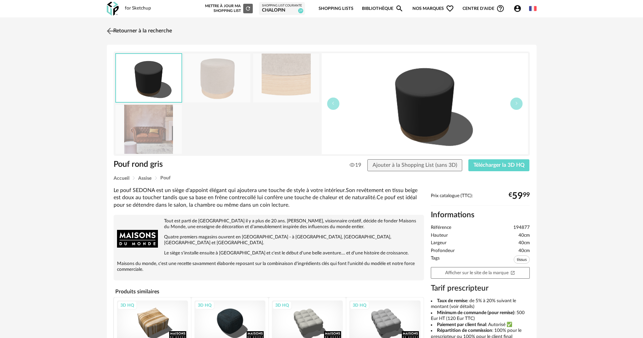
click at [110, 32] on img at bounding box center [110, 31] width 10 height 10
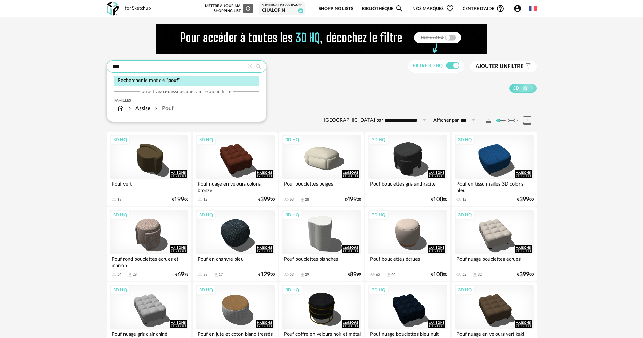
drag, startPoint x: 172, startPoint y: 70, endPoint x: 93, endPoint y: 71, distance: 78.1
type input "*****"
type input "**********"
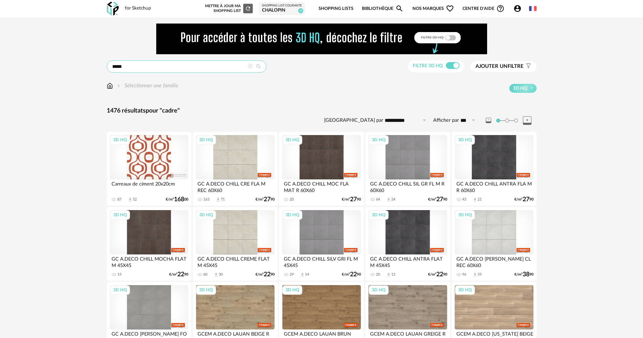
drag, startPoint x: 144, startPoint y: 66, endPoint x: 79, endPoint y: 70, distance: 64.6
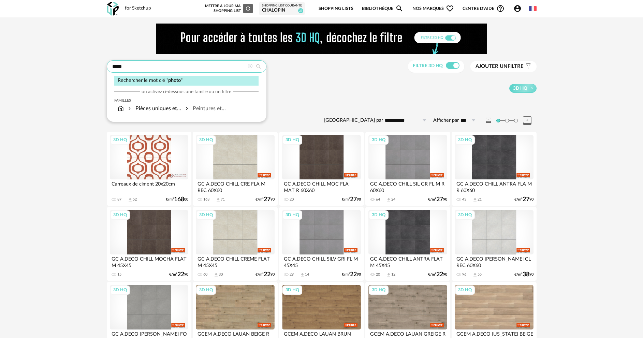
type input "*****"
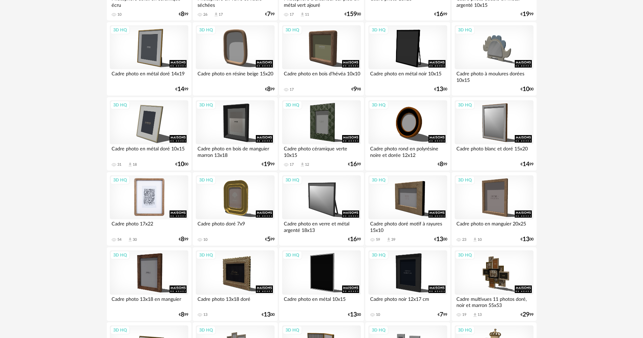
scroll to position [409, 0]
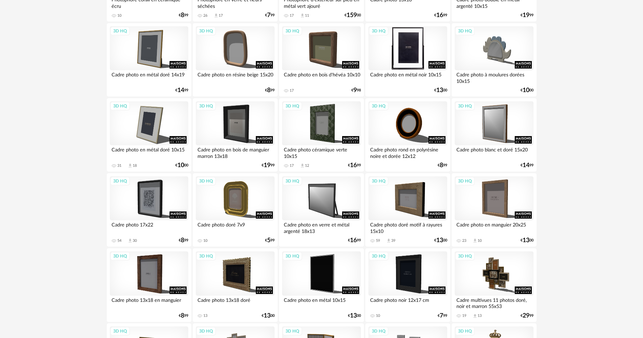
click at [395, 51] on div "3D HQ" at bounding box center [407, 48] width 78 height 44
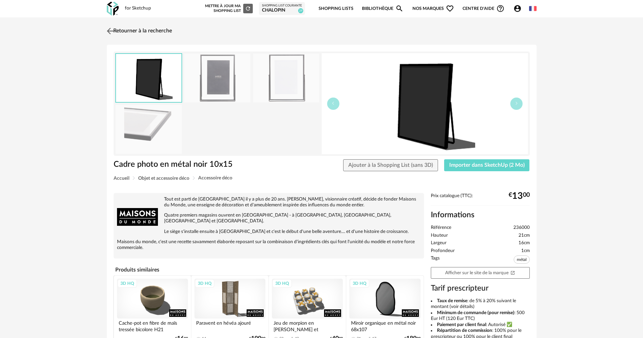
click at [109, 32] on img at bounding box center [110, 31] width 10 height 10
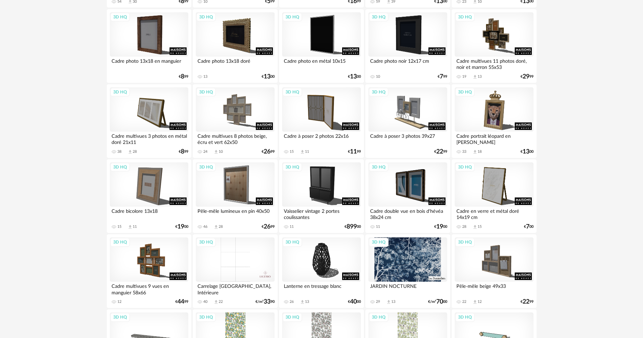
scroll to position [546, 0]
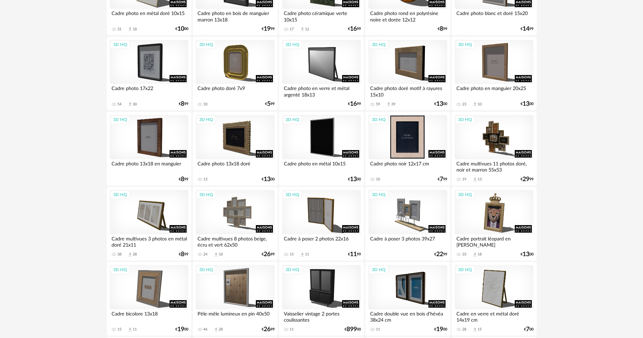
click at [418, 141] on div "3D HQ" at bounding box center [407, 137] width 78 height 44
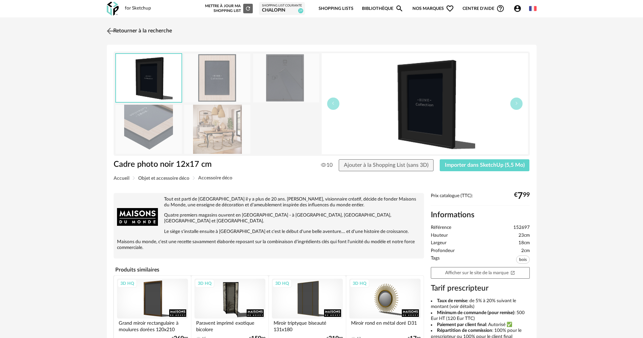
click at [107, 30] on img at bounding box center [110, 31] width 10 height 10
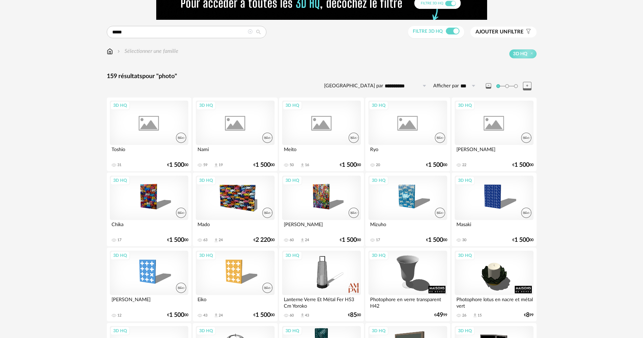
scroll to position [34, 0]
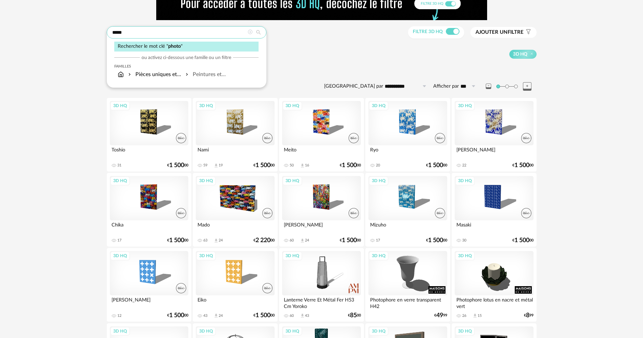
click at [149, 33] on input "*****" at bounding box center [187, 32] width 160 height 12
drag, startPoint x: 144, startPoint y: 33, endPoint x: 80, endPoint y: 34, distance: 64.1
type input "****"
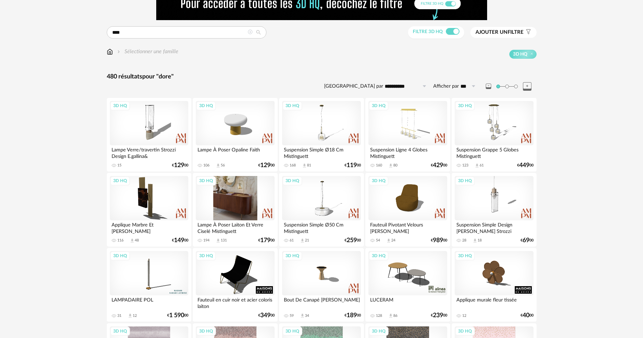
click at [247, 196] on div "3D HQ" at bounding box center [235, 198] width 78 height 44
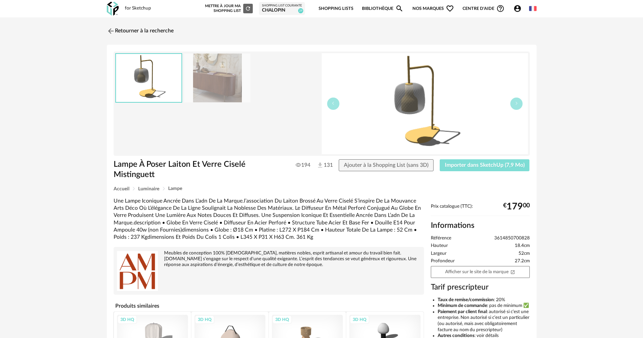
click at [480, 164] on span "Importer dans SketchUp (7,9 Mo)" at bounding box center [485, 164] width 80 height 5
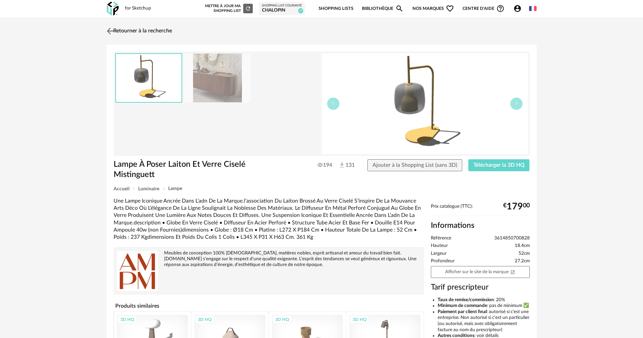
click at [114, 33] on img at bounding box center [110, 31] width 10 height 10
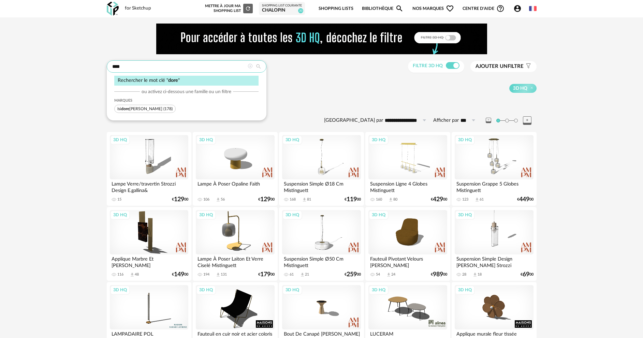
drag, startPoint x: 151, startPoint y: 69, endPoint x: 90, endPoint y: 77, distance: 62.2
type input "******"
type input "**********"
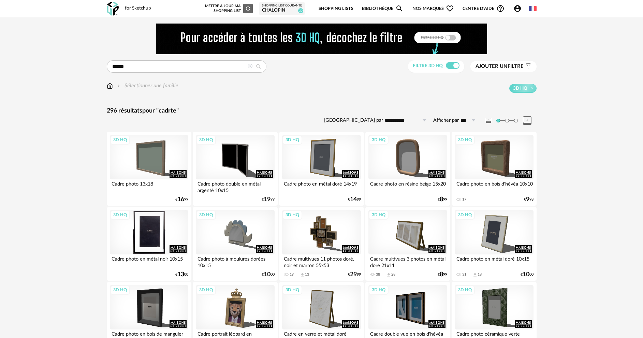
click at [140, 231] on div "3D HQ" at bounding box center [149, 232] width 78 height 44
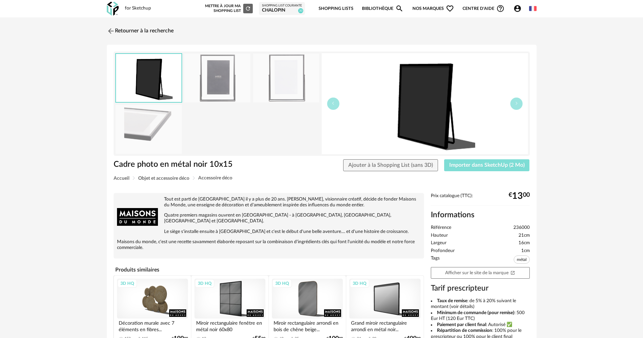
click at [490, 169] on button "Importer dans SketchUp (2 Mo)" at bounding box center [487, 165] width 86 height 12
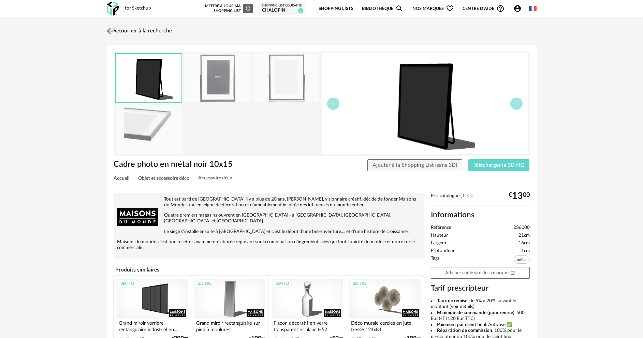
click at [113, 30] on img at bounding box center [110, 31] width 10 height 10
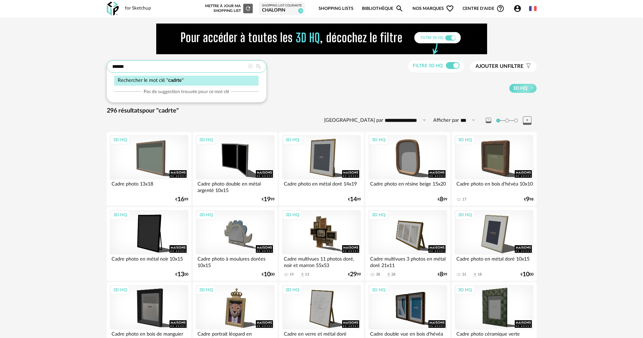
drag, startPoint x: 186, startPoint y: 68, endPoint x: 159, endPoint y: 70, distance: 27.4
click at [186, 67] on input "******" at bounding box center [187, 66] width 160 height 12
drag, startPoint x: 159, startPoint y: 70, endPoint x: 120, endPoint y: 71, distance: 38.6
click at [121, 71] on input "******" at bounding box center [187, 66] width 160 height 12
click at [133, 67] on input "******" at bounding box center [187, 66] width 160 height 12
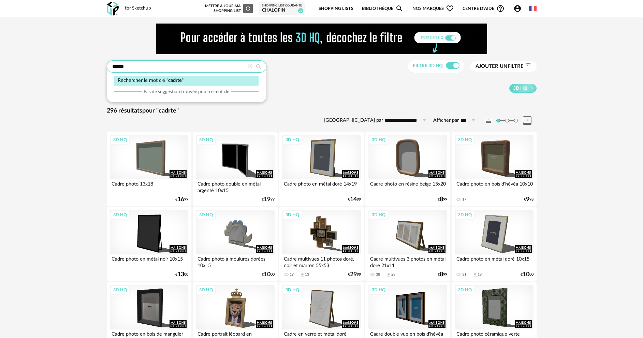
drag, startPoint x: 128, startPoint y: 67, endPoint x: 106, endPoint y: 68, distance: 21.2
click at [107, 68] on input "******" at bounding box center [187, 66] width 160 height 12
type input "**********"
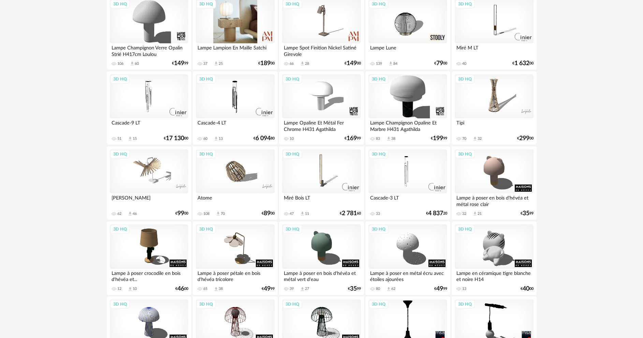
scroll to position [1340, 0]
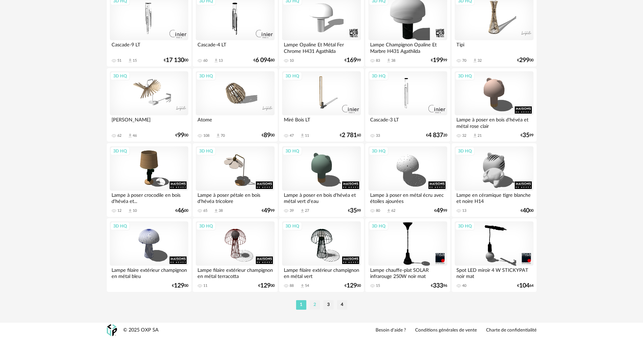
click at [314, 308] on li "2" at bounding box center [315, 305] width 10 height 10
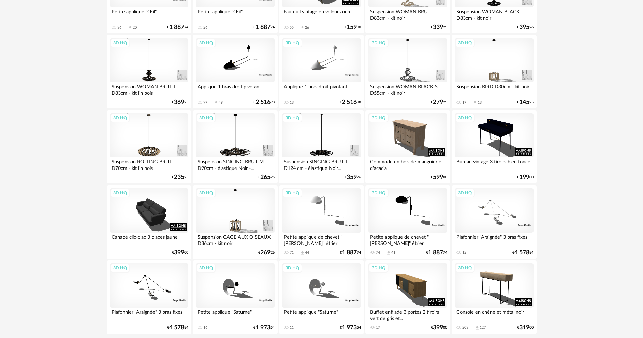
scroll to position [1340, 0]
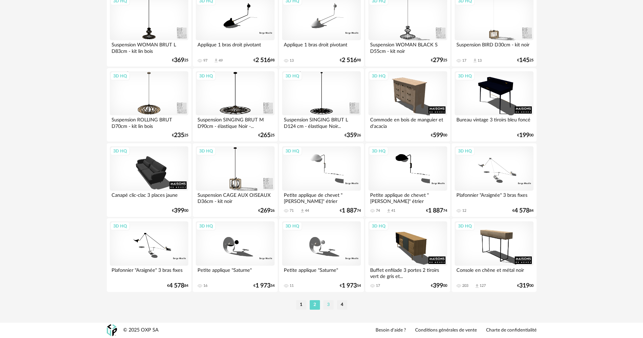
click at [329, 304] on li "3" at bounding box center [328, 305] width 10 height 10
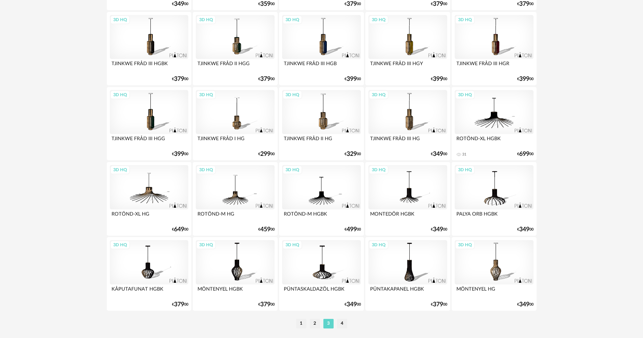
scroll to position [1340, 0]
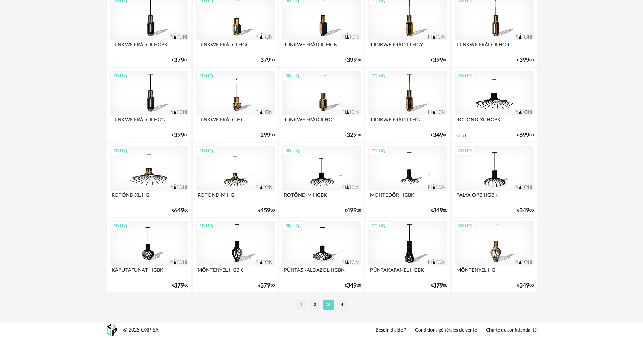
click at [302, 307] on li "1" at bounding box center [301, 305] width 10 height 10
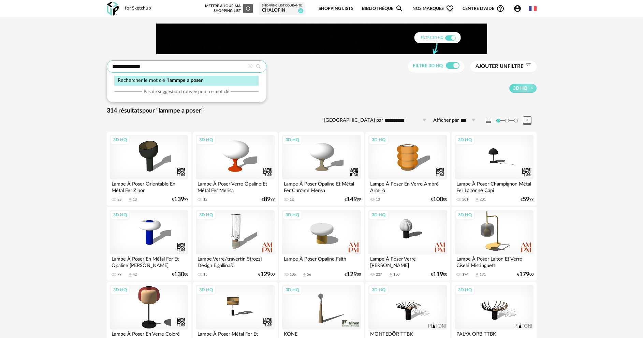
click at [125, 66] on input "**********" at bounding box center [187, 66] width 160 height 12
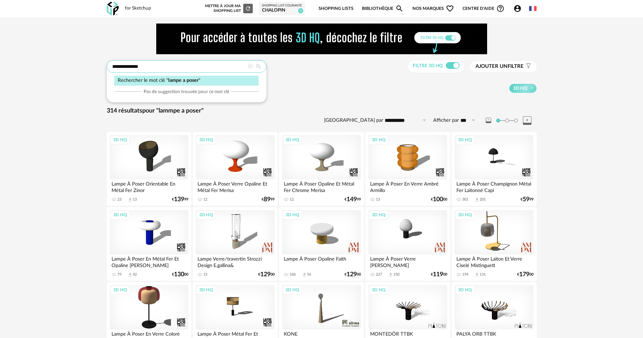
click at [146, 65] on input "**********" at bounding box center [187, 66] width 160 height 12
type input "*****"
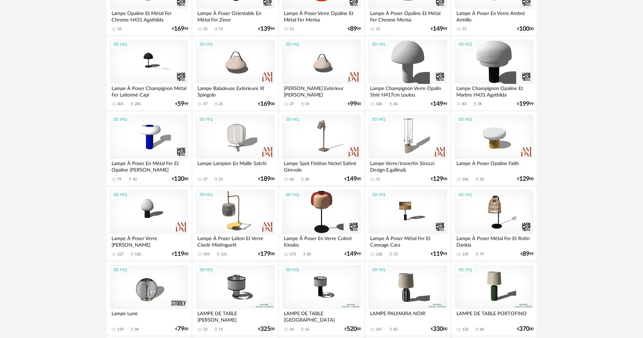
scroll to position [34, 0]
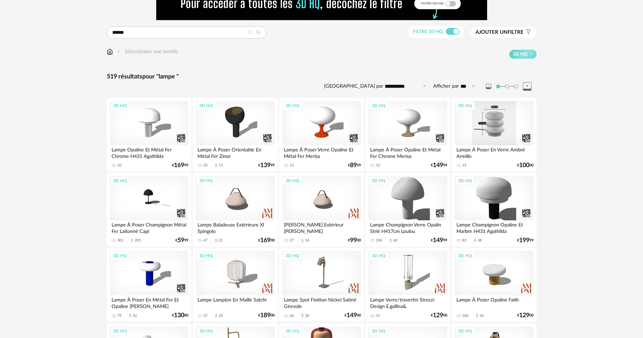
click at [494, 131] on div "3D HQ" at bounding box center [494, 123] width 78 height 44
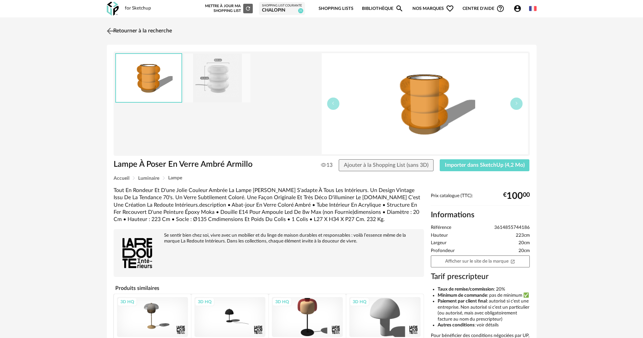
click at [108, 31] on img at bounding box center [110, 31] width 10 height 10
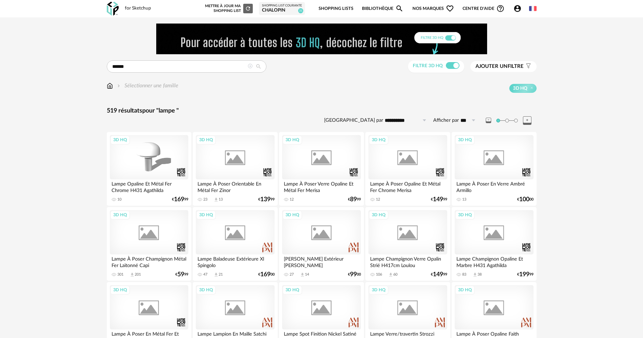
scroll to position [34, 0]
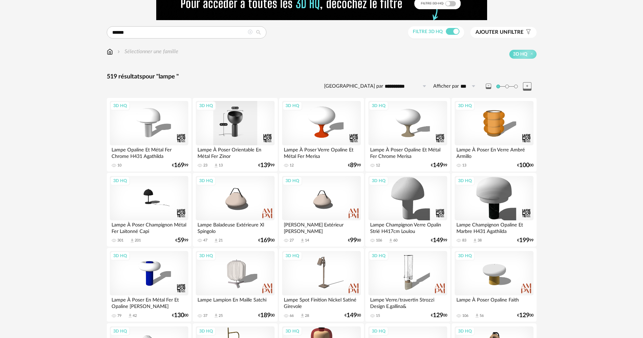
click at [230, 129] on div "3D HQ" at bounding box center [235, 123] width 78 height 44
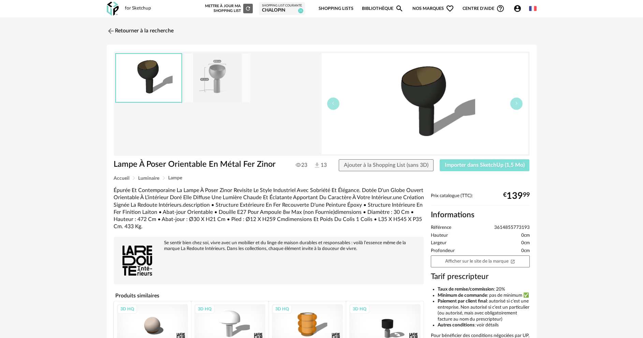
click at [496, 165] on span "Importer dans SketchUp (1,5 Mo)" at bounding box center [485, 164] width 80 height 5
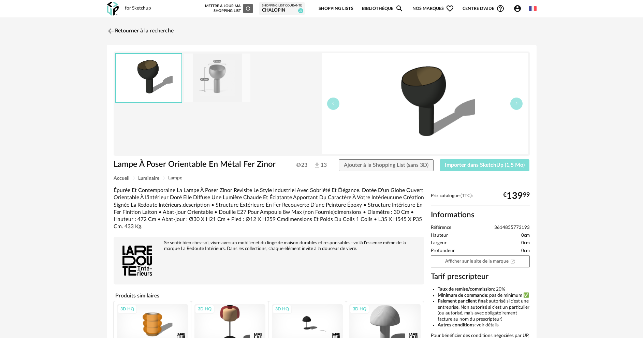
click at [497, 168] on button "Importer dans SketchUp (1,5 Mo)" at bounding box center [485, 165] width 90 height 12
